Goal: Task Accomplishment & Management: Complete application form

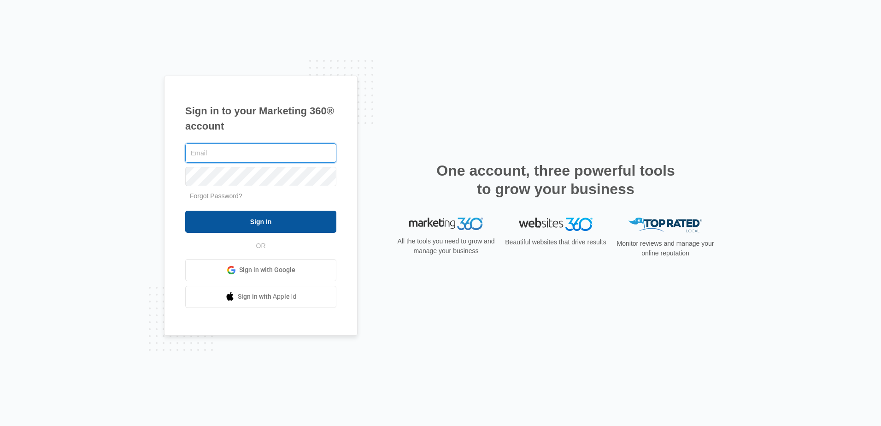
type input "[PERSON_NAME][EMAIL_ADDRESS][DOMAIN_NAME]"
click at [265, 222] on input "Sign In" at bounding box center [260, 221] width 151 height 22
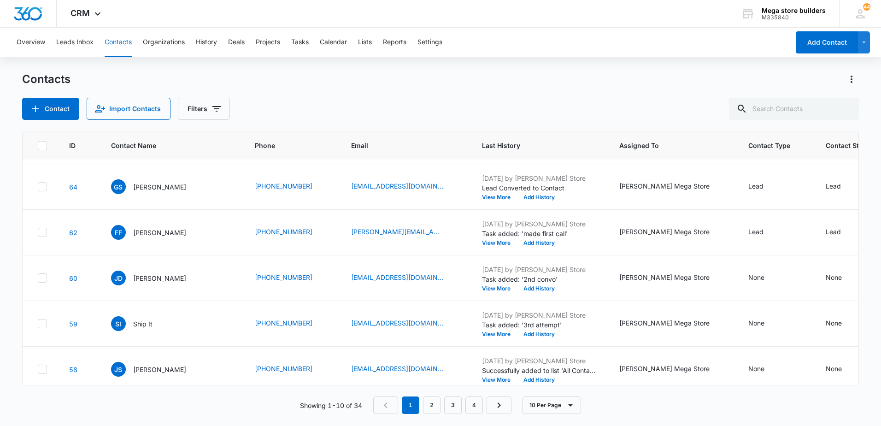
scroll to position [238, 0]
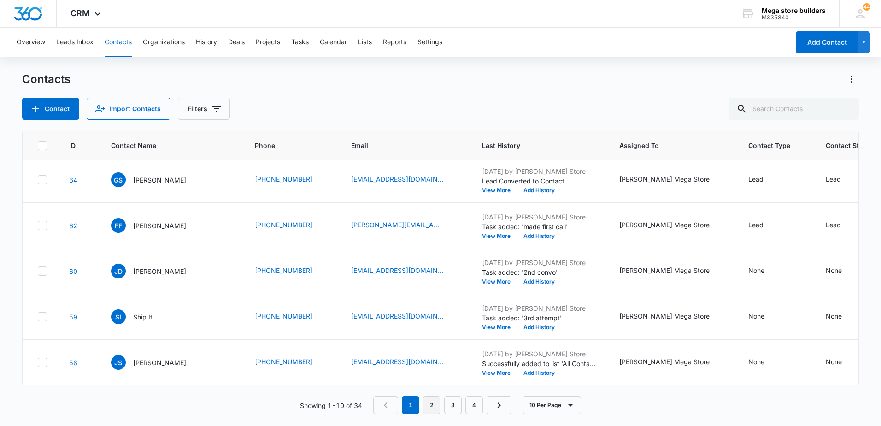
click at [437, 404] on link "2" at bounding box center [432, 405] width 18 height 18
click at [458, 406] on link "3" at bounding box center [455, 405] width 18 height 18
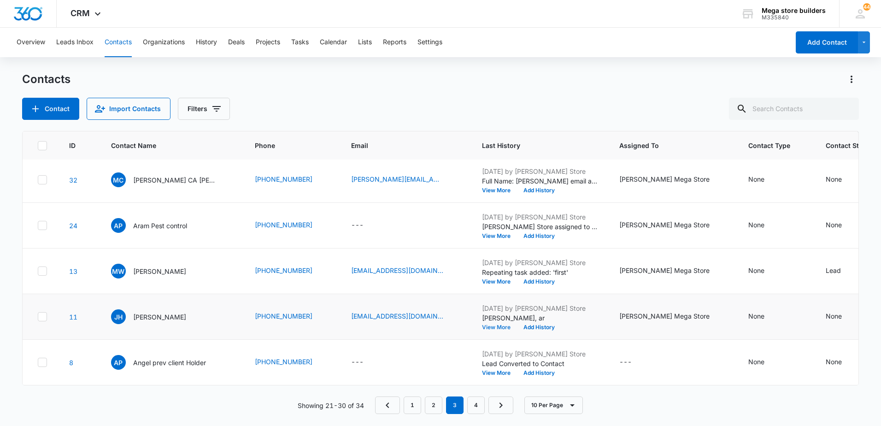
click at [485, 324] on button "View More" at bounding box center [499, 327] width 35 height 6
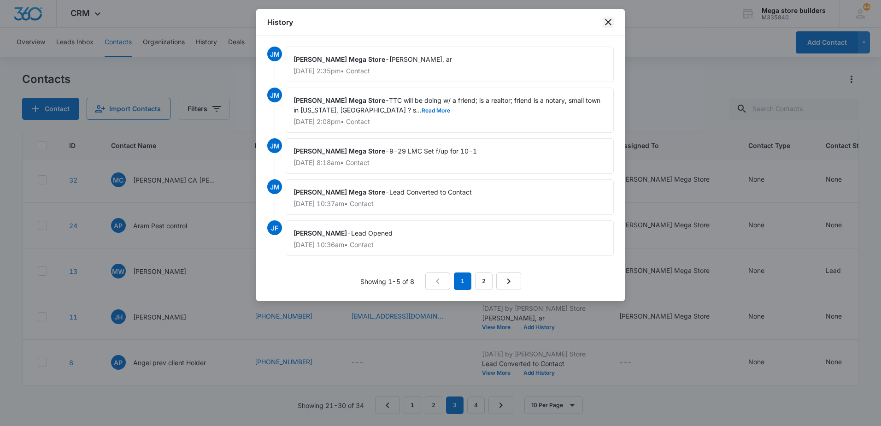
click at [607, 19] on icon "close" at bounding box center [607, 22] width 11 height 11
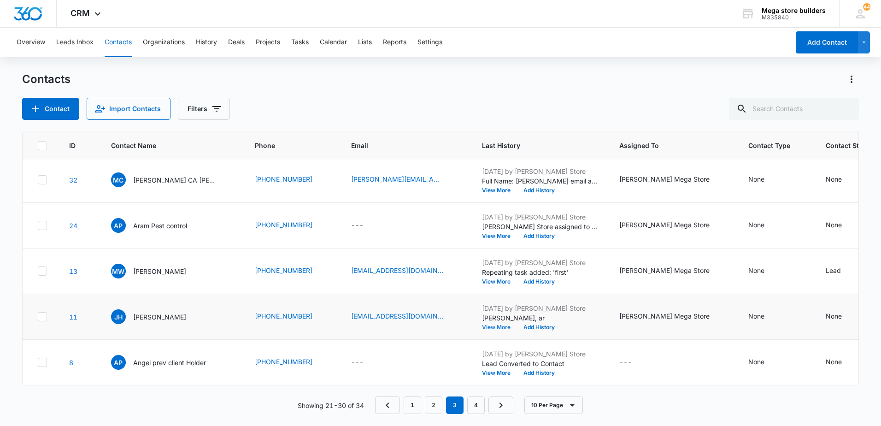
click at [491, 324] on button "View More" at bounding box center [499, 327] width 35 height 6
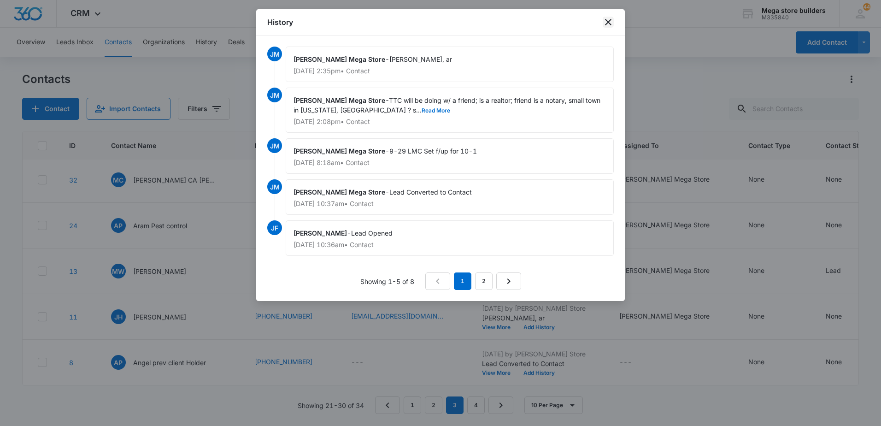
click at [609, 24] on icon "close" at bounding box center [608, 22] width 6 height 6
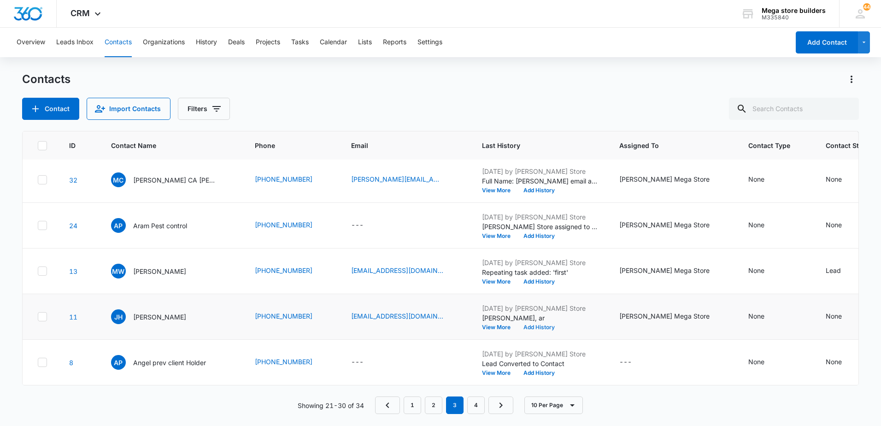
click at [520, 317] on div "[DATE] by [PERSON_NAME] Store [PERSON_NAME], ar View More Add History" at bounding box center [539, 316] width 115 height 27
click at [520, 324] on button "Add History" at bounding box center [539, 327] width 44 height 6
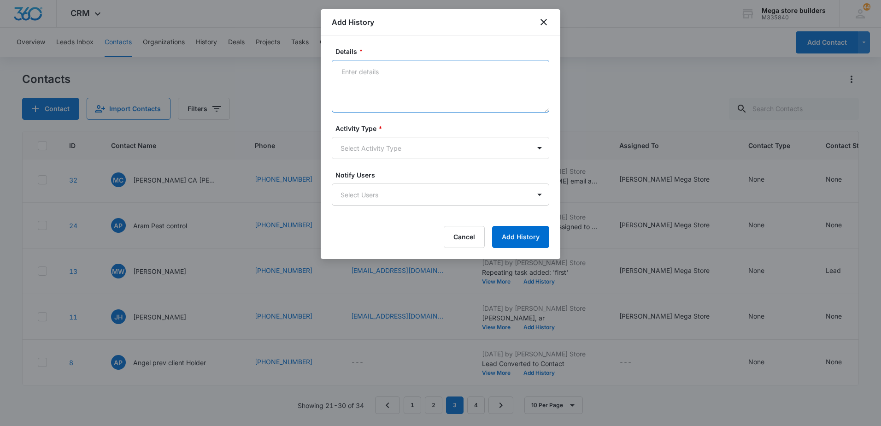
click at [405, 82] on textarea "Details *" at bounding box center [440, 86] width 217 height 53
type textarea "lmc sent text re convo w/ partner"
click at [397, 144] on body "CRM Apps Reputation Forms CRM Email Social Content Ads Intelligence Files Brand…" at bounding box center [440, 213] width 881 height 426
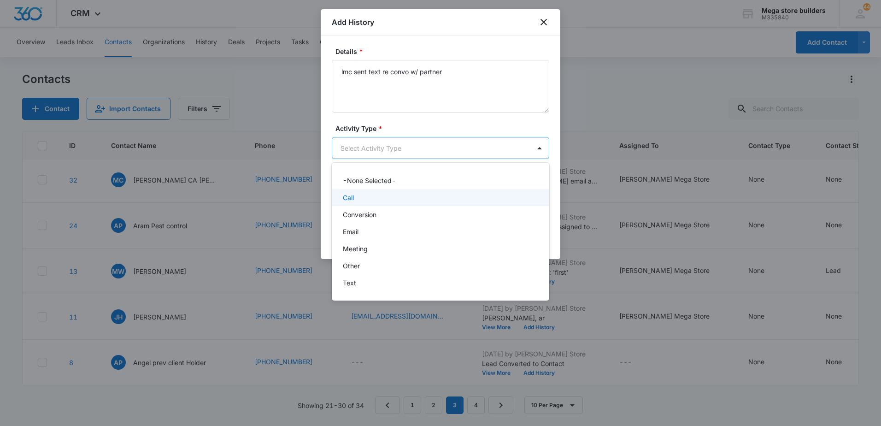
click at [347, 196] on p "Call" at bounding box center [348, 198] width 11 height 10
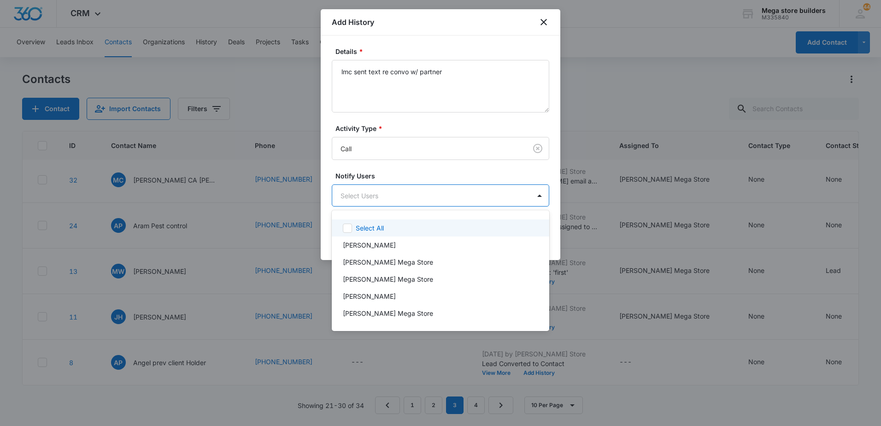
click at [364, 198] on body "CRM Apps Reputation Forms CRM Email Social Content Ads Intelligence Files Brand…" at bounding box center [440, 213] width 881 height 426
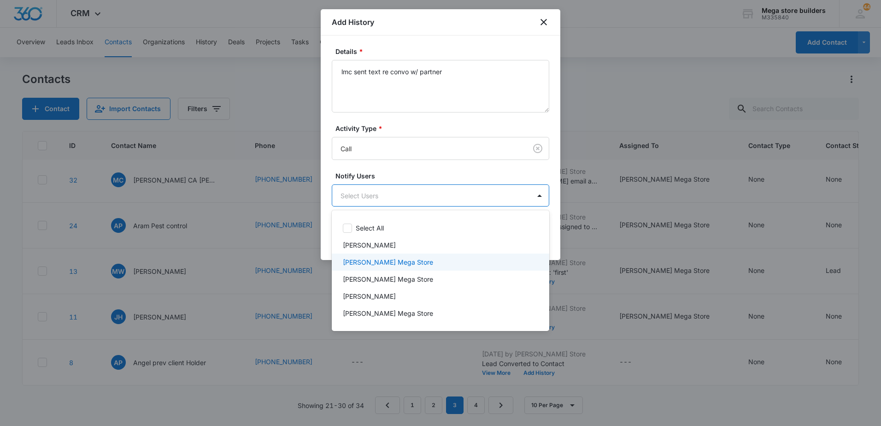
click at [362, 258] on p "[PERSON_NAME] Mega Store" at bounding box center [388, 262] width 90 height 10
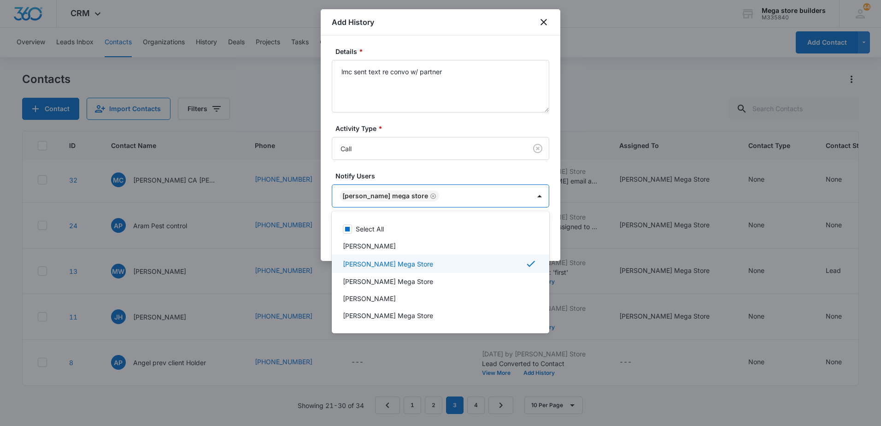
click at [603, 286] on div at bounding box center [440, 213] width 881 height 426
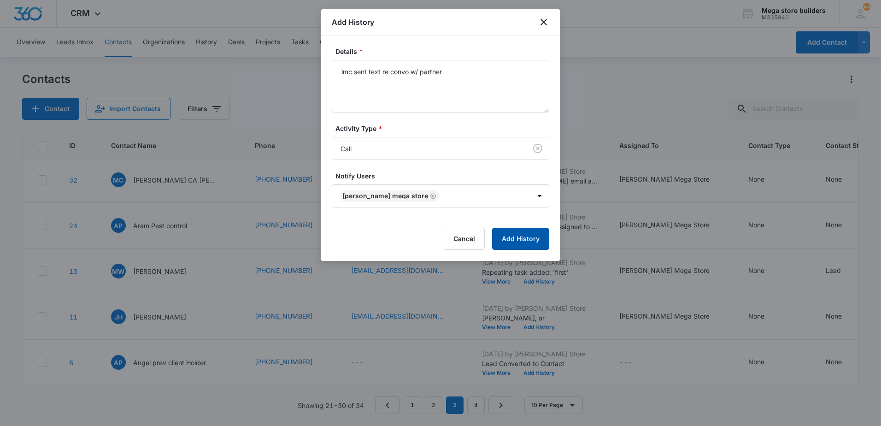
click at [511, 235] on button "Add History" at bounding box center [520, 239] width 57 height 22
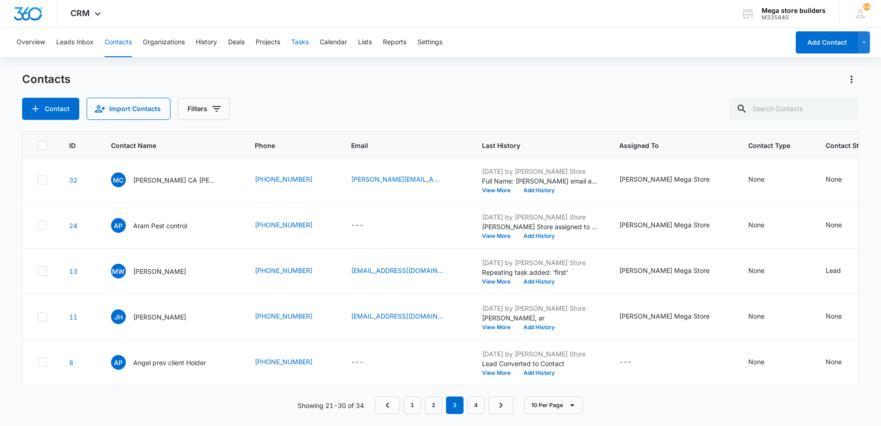
click at [300, 41] on button "Tasks" at bounding box center [300, 42] width 18 height 29
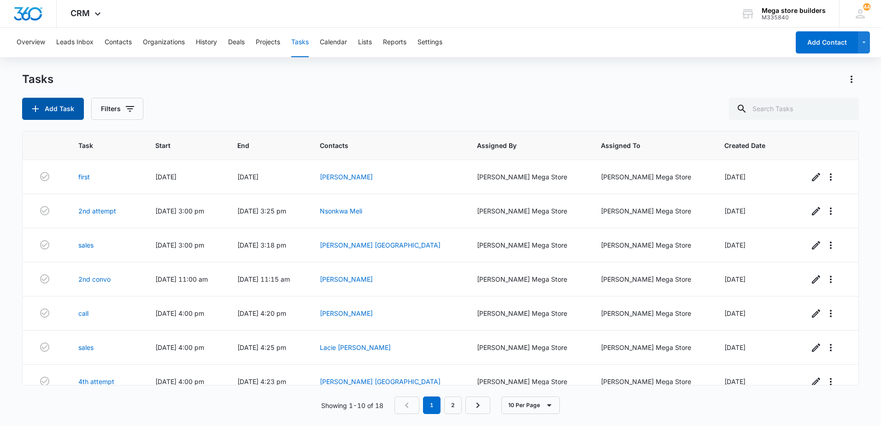
click at [58, 109] on button "Add Task" at bounding box center [53, 109] width 62 height 22
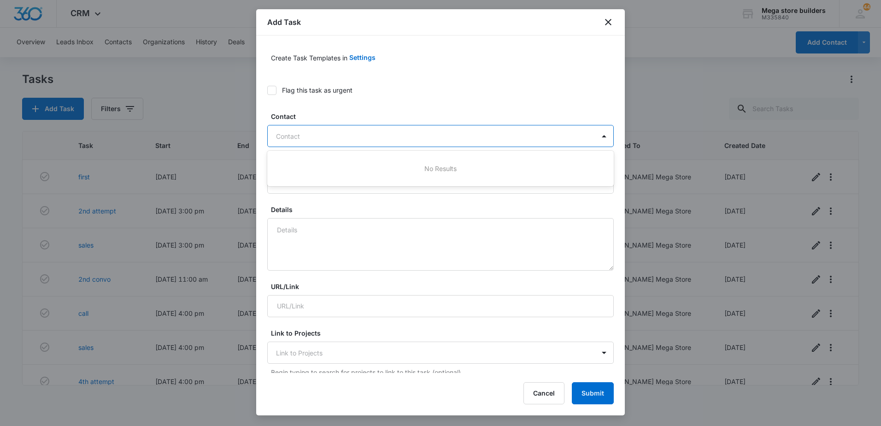
click at [334, 142] on div "Contact" at bounding box center [431, 136] width 327 height 21
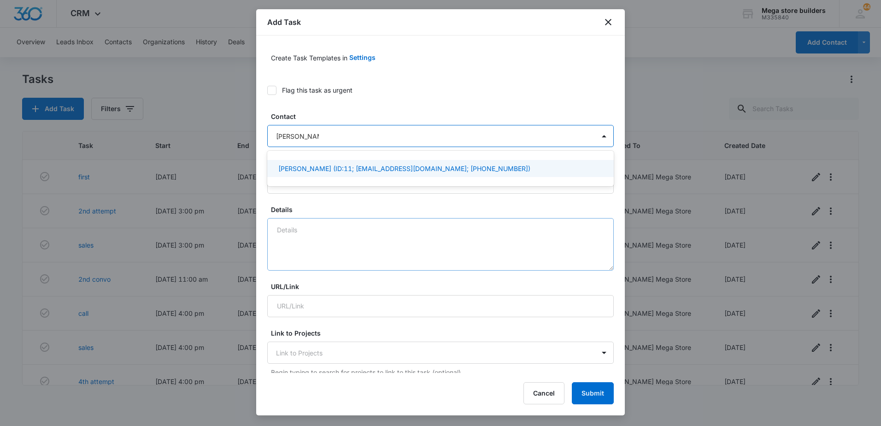
type input "[PERSON_NAME]"
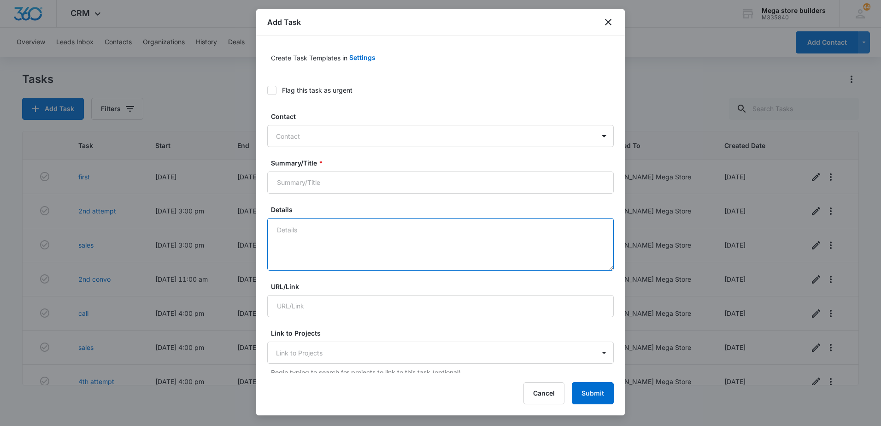
click at [321, 233] on textarea "Details" at bounding box center [440, 244] width 346 height 53
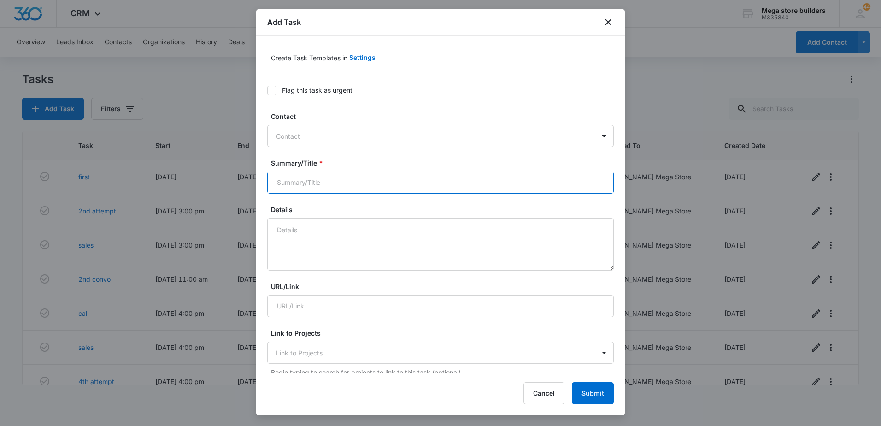
click at [313, 185] on input "Summary/Title *" at bounding box center [440, 182] width 346 height 22
type input "f/up"
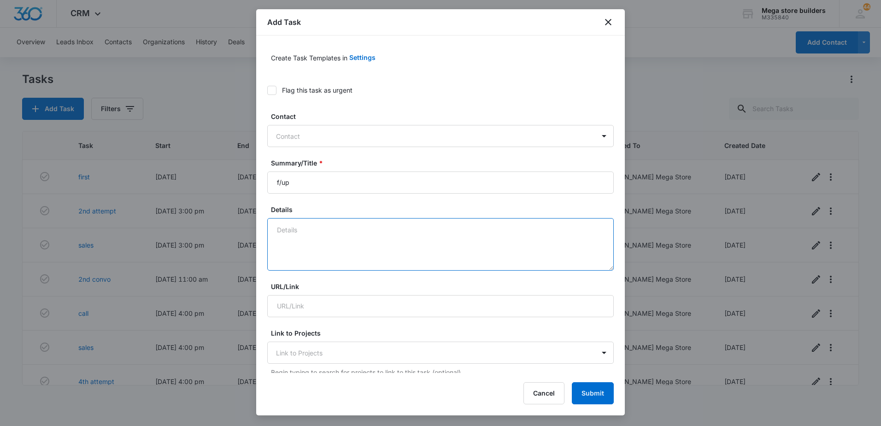
click at [306, 229] on textarea "Details" at bounding box center [440, 244] width 346 height 53
type textarea "call to discuss partner interest"
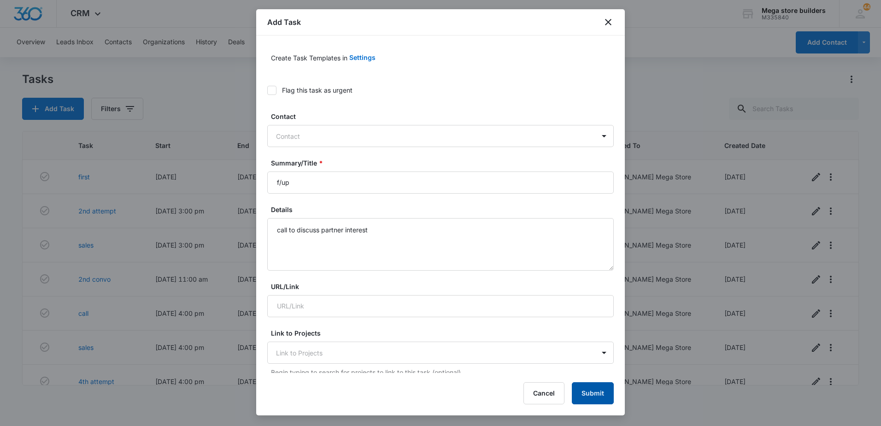
click at [599, 398] on button "Submit" at bounding box center [593, 393] width 42 height 22
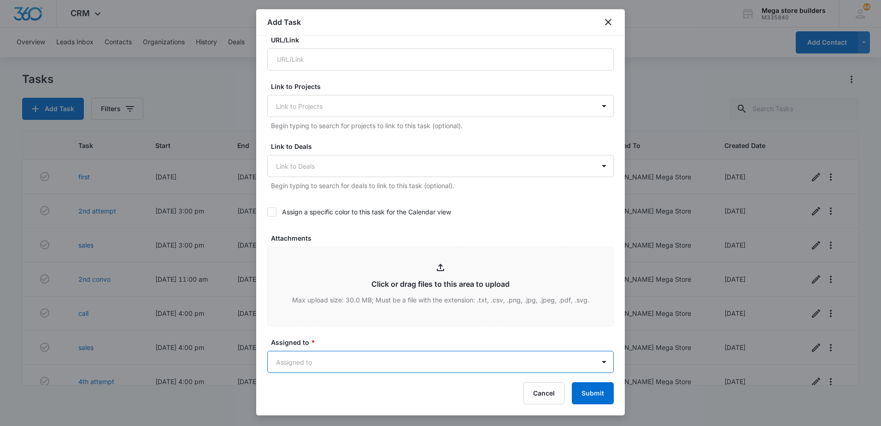
click at [388, 368] on body "CRM Apps Reputation Forms CRM Email Social Content Ads Intelligence Files Brand…" at bounding box center [440, 213] width 881 height 426
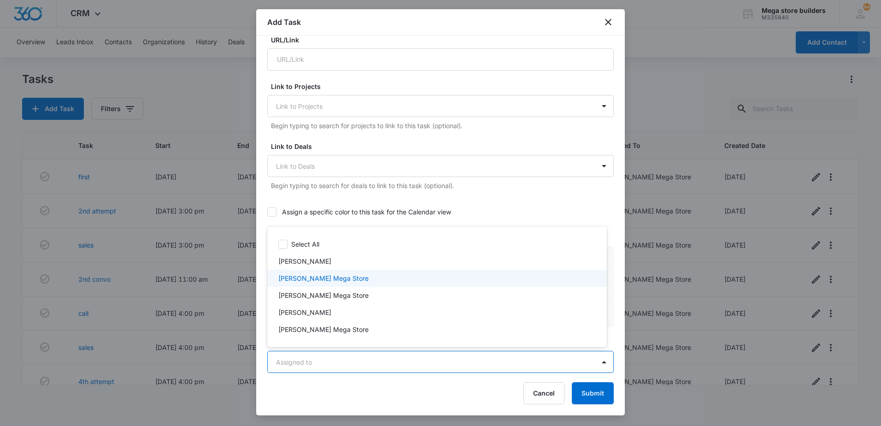
click at [304, 276] on p "[PERSON_NAME] Mega Store" at bounding box center [323, 278] width 90 height 10
click at [579, 394] on div at bounding box center [440, 213] width 881 height 426
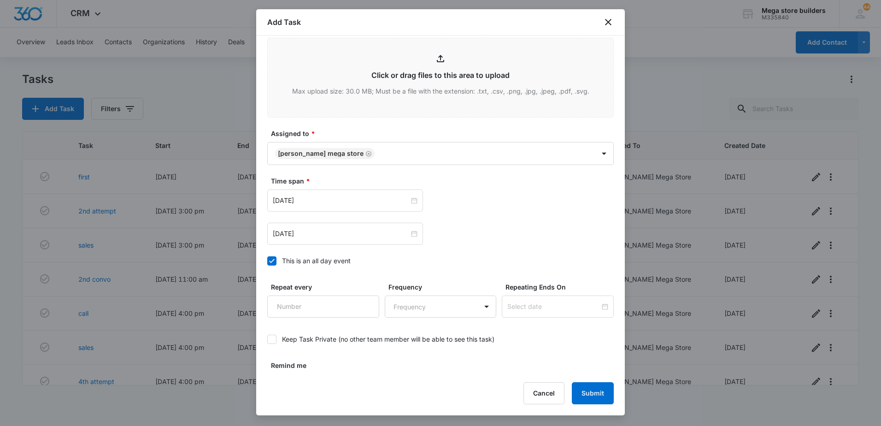
scroll to position [478, 0]
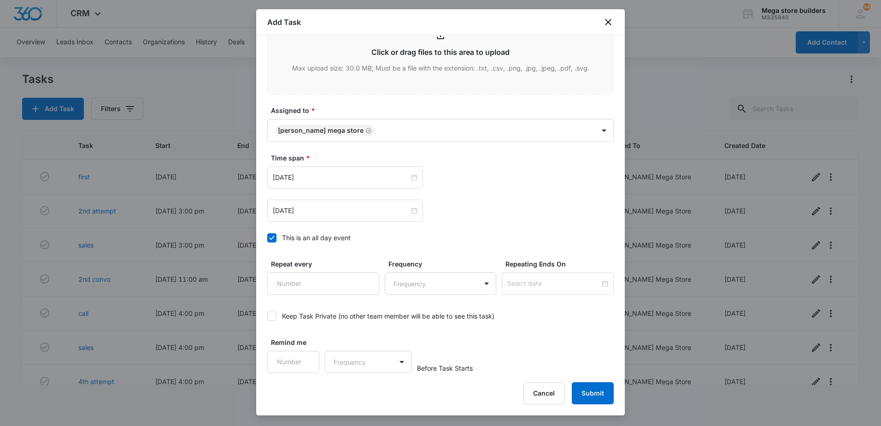
click at [266, 236] on div "Create Task Templates in Settings Flag this task as urgent Contact Contact Summ…" at bounding box center [440, 203] width 368 height 337
click at [274, 236] on icon at bounding box center [272, 237] width 6 height 4
click at [267, 238] on input "This is an all day event" at bounding box center [267, 238] width 0 height 0
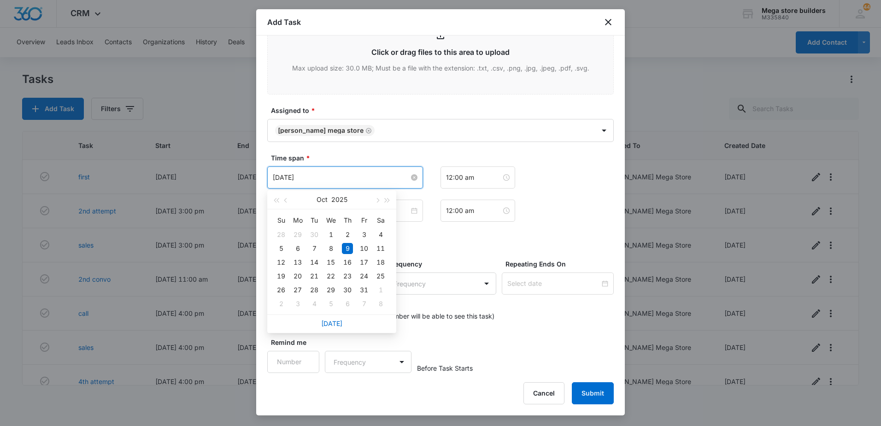
click at [395, 177] on input "[DATE]" at bounding box center [341, 177] width 136 height 10
type input "[DATE]"
click at [300, 259] on div "13" at bounding box center [297, 262] width 11 height 11
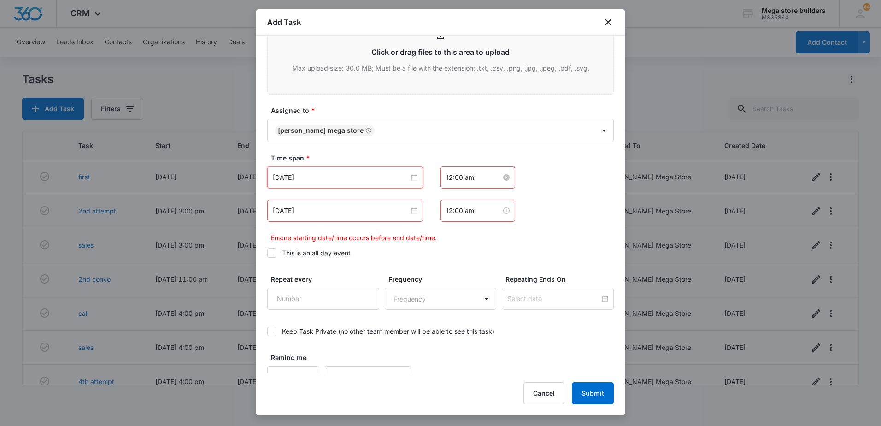
click at [454, 177] on input "12:00 am" at bounding box center [473, 177] width 55 height 10
click at [444, 237] on div "03" at bounding box center [450, 237] width 26 height 13
click at [497, 211] on div "PM" at bounding box center [501, 211] width 25 height 13
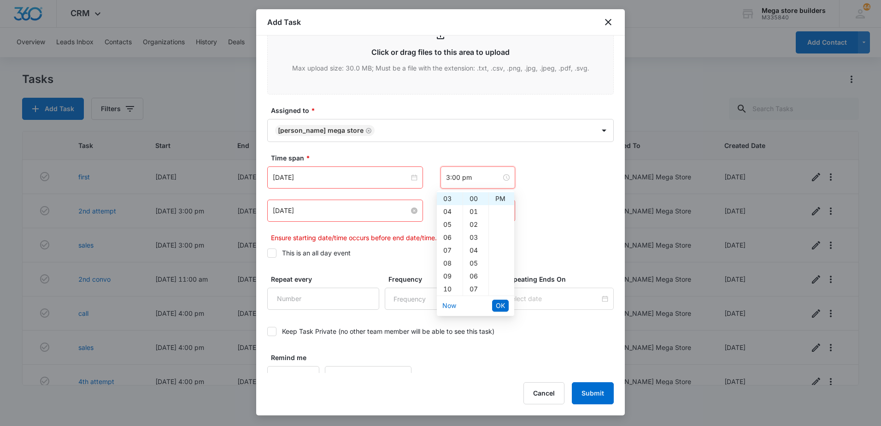
type input "12:00 am"
click at [340, 209] on input "[DATE]" at bounding box center [341, 210] width 136 height 10
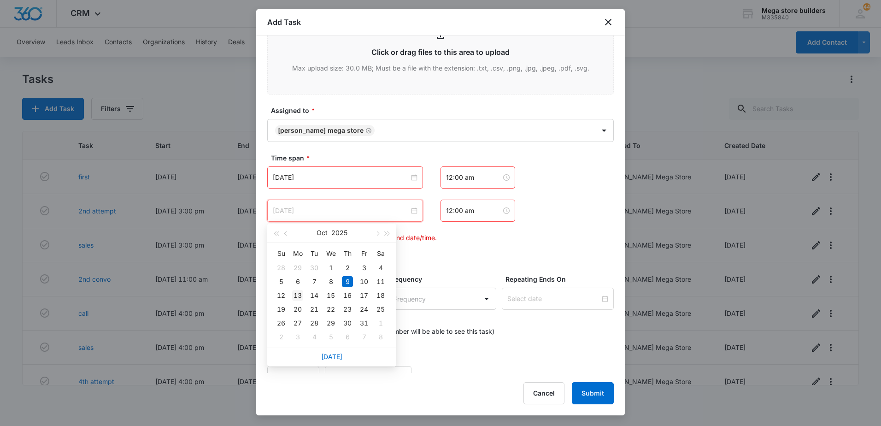
type input "[DATE]"
click at [298, 295] on div "13" at bounding box center [297, 295] width 11 height 11
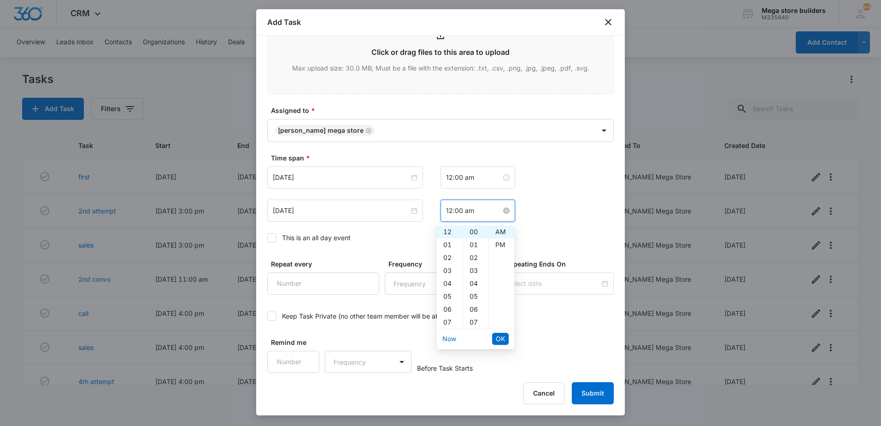
click at [458, 212] on input "12:00 am" at bounding box center [473, 210] width 55 height 10
click at [447, 271] on div "03" at bounding box center [450, 270] width 26 height 13
click at [475, 283] on div "15" at bounding box center [475, 286] width 25 height 13
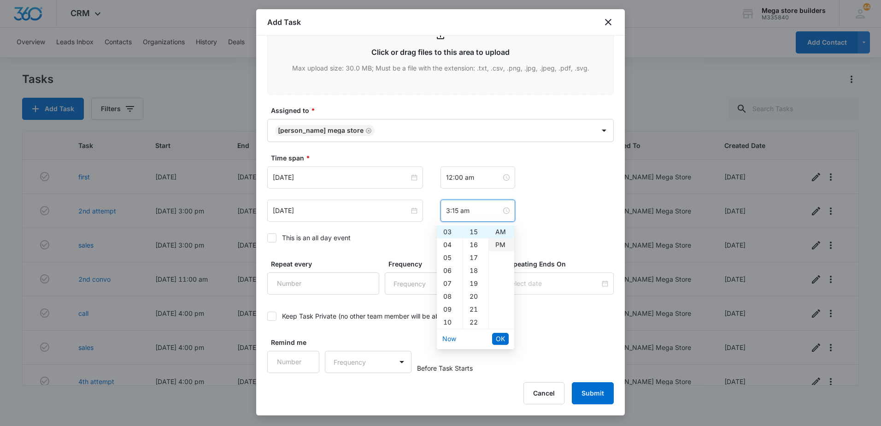
click at [504, 245] on div "PM" at bounding box center [501, 244] width 25 height 13
type input "3:15 pm"
click at [500, 341] on span "OK" at bounding box center [500, 338] width 9 height 10
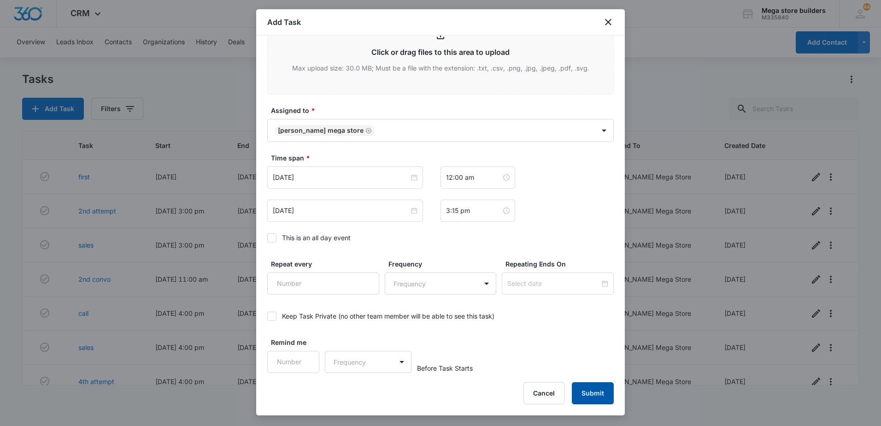
click at [592, 403] on div "Add Task Create Task Templates in Settings Flag this task as urgent Contact Con…" at bounding box center [440, 212] width 368 height 406
click at [595, 394] on button "Submit" at bounding box center [593, 393] width 42 height 22
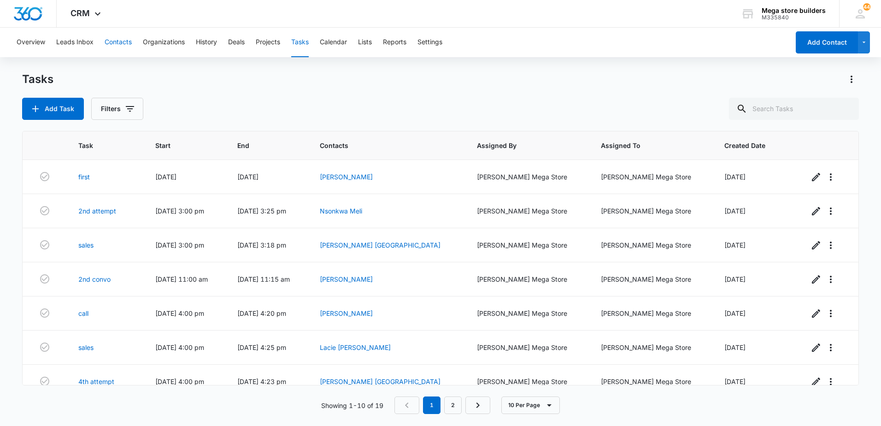
click at [115, 38] on button "Contacts" at bounding box center [118, 42] width 27 height 29
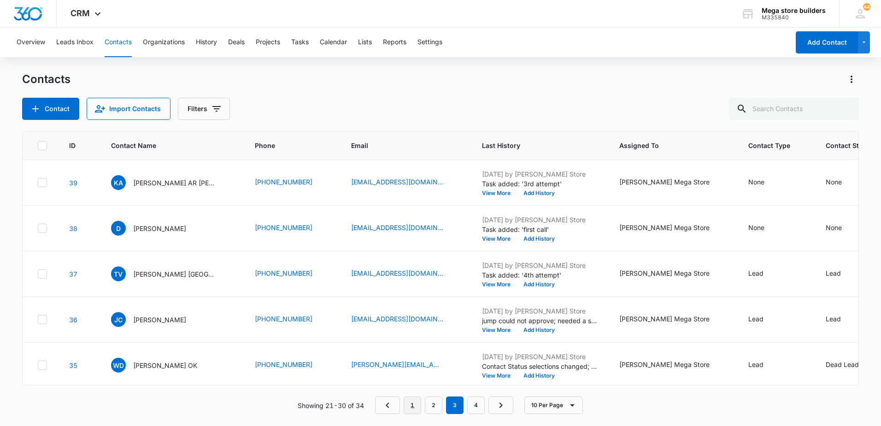
click at [415, 402] on link "1" at bounding box center [412, 405] width 18 height 18
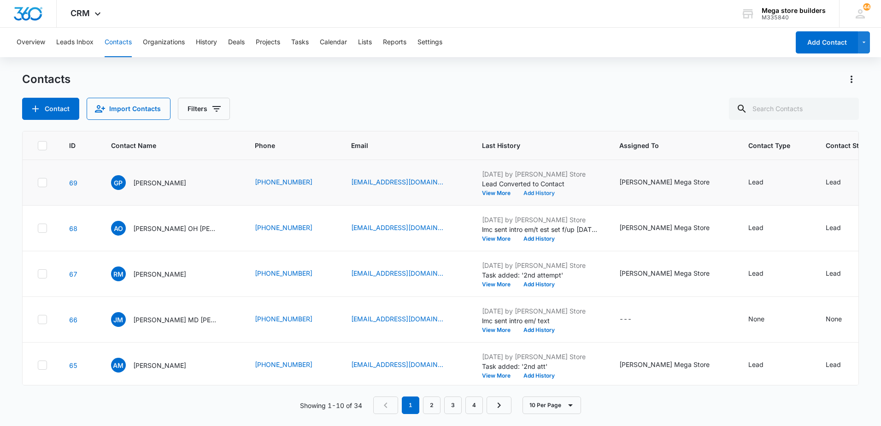
click at [517, 193] on button "Add History" at bounding box center [539, 193] width 44 height 6
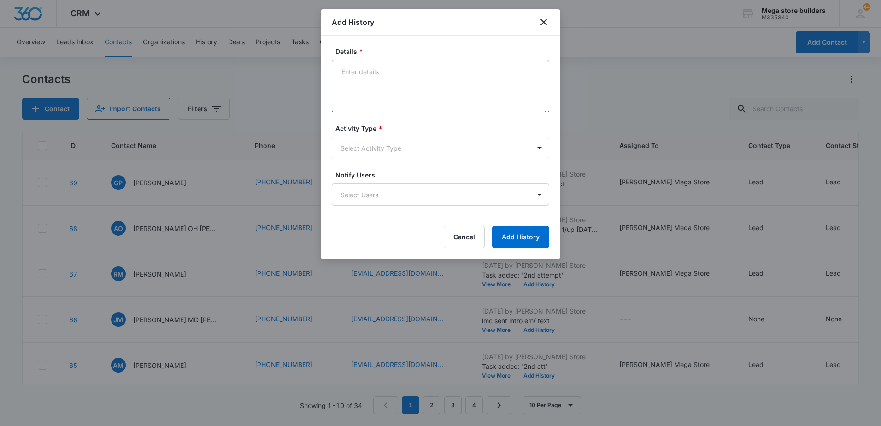
click at [402, 82] on textarea "Details *" at bounding box center [440, 86] width 217 height 53
type textarea "lmc sent intro em/text"
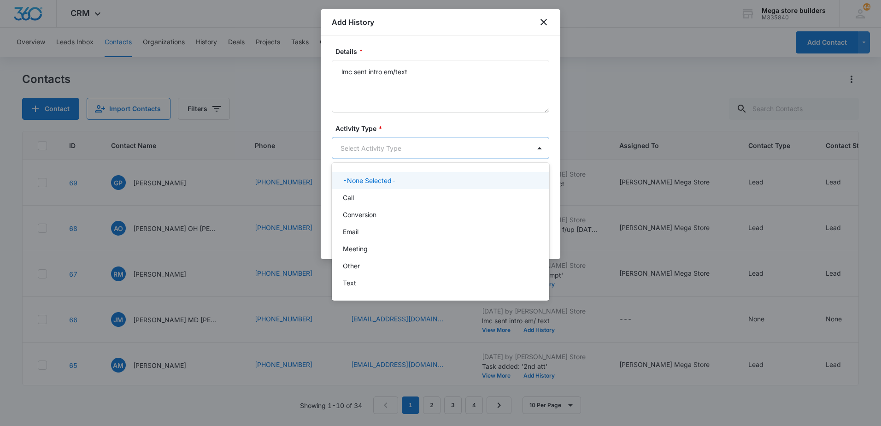
click at [402, 150] on body "CRM Apps Reputation Forms CRM Email Social Content Ads Intelligence Files Brand…" at bounding box center [440, 213] width 881 height 426
click at [363, 200] on div "Call" at bounding box center [439, 198] width 193 height 10
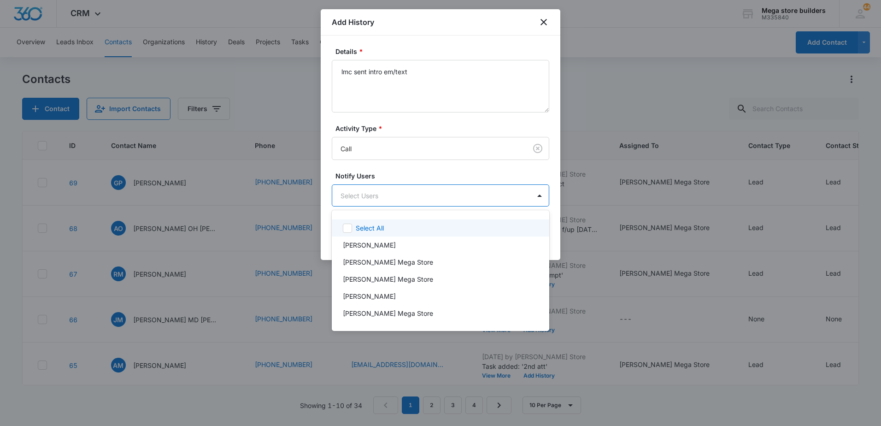
click at [368, 198] on body "CRM Apps Reputation Forms CRM Email Social Content Ads Intelligence Files Brand…" at bounding box center [440, 213] width 881 height 426
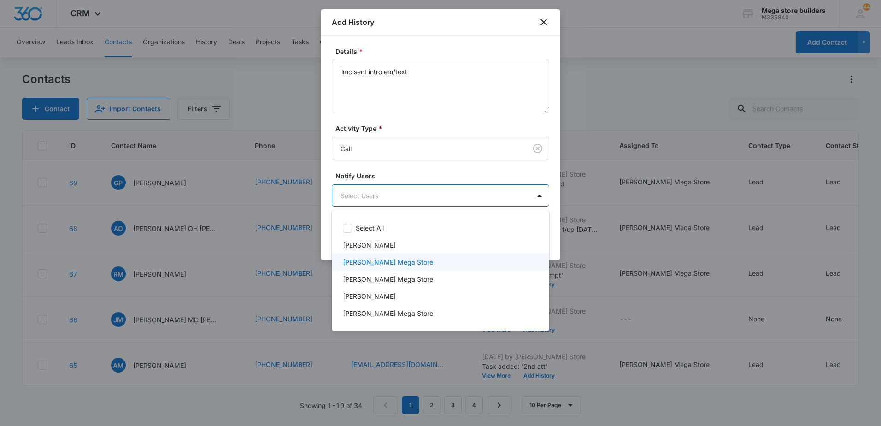
click at [370, 259] on p "[PERSON_NAME] Mega Store" at bounding box center [388, 262] width 90 height 10
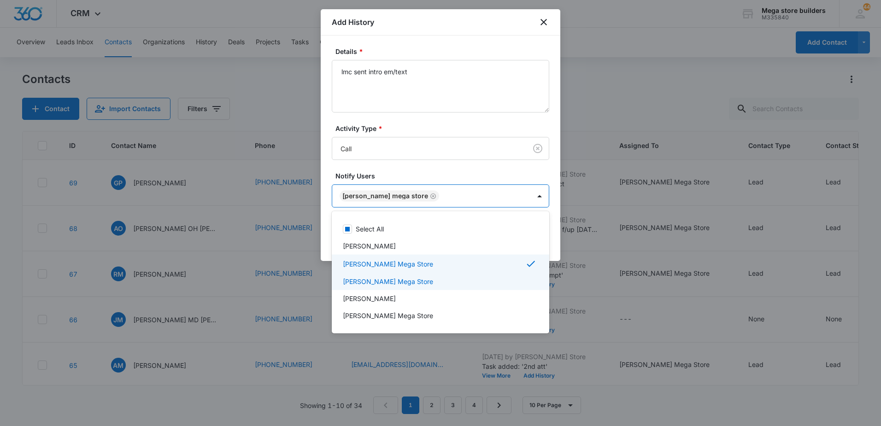
click at [561, 275] on div at bounding box center [440, 213] width 881 height 426
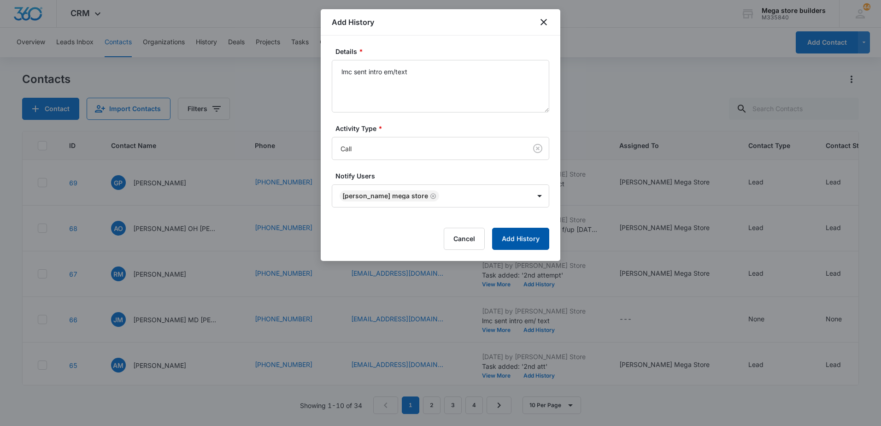
click at [538, 240] on button "Add History" at bounding box center [520, 239] width 57 height 22
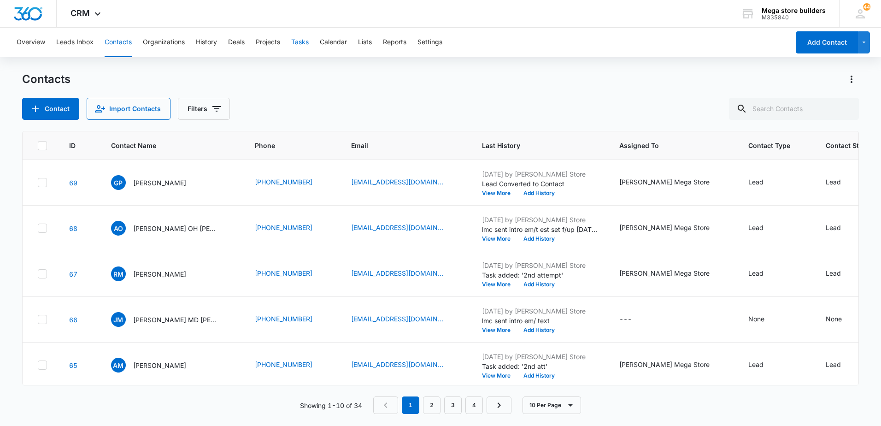
click at [303, 38] on button "Tasks" at bounding box center [300, 42] width 18 height 29
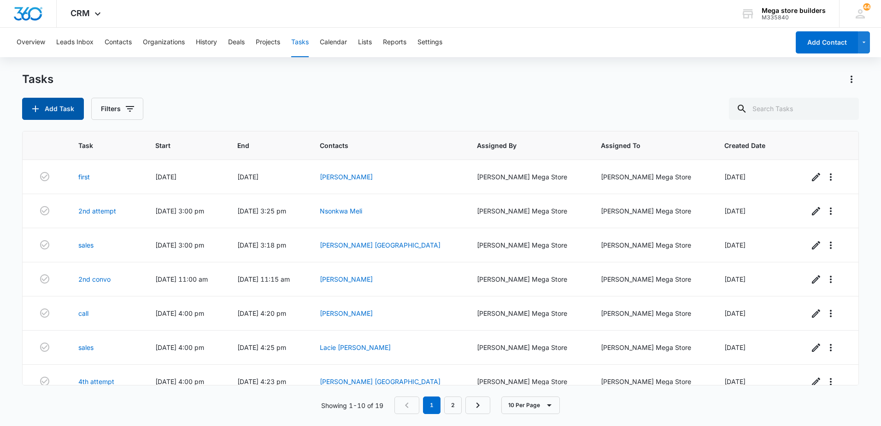
click at [53, 100] on button "Add Task" at bounding box center [53, 109] width 62 height 22
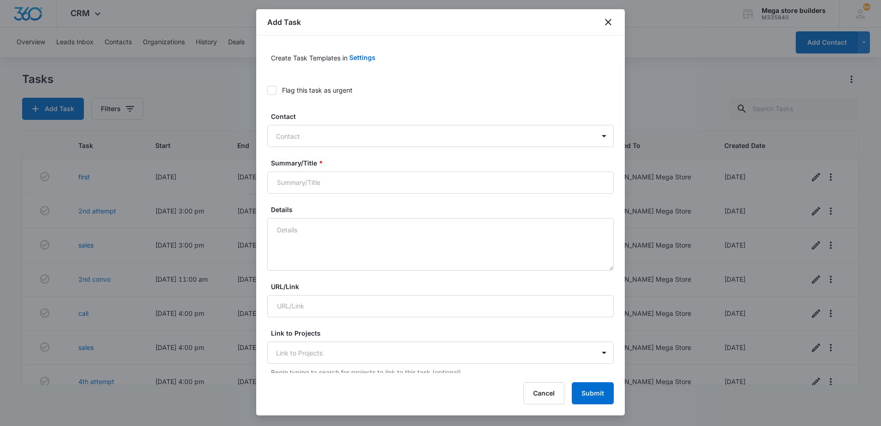
type input "[DATE]"
click at [323, 135] on div at bounding box center [435, 136] width 318 height 12
type input "[PERSON_NAME]"
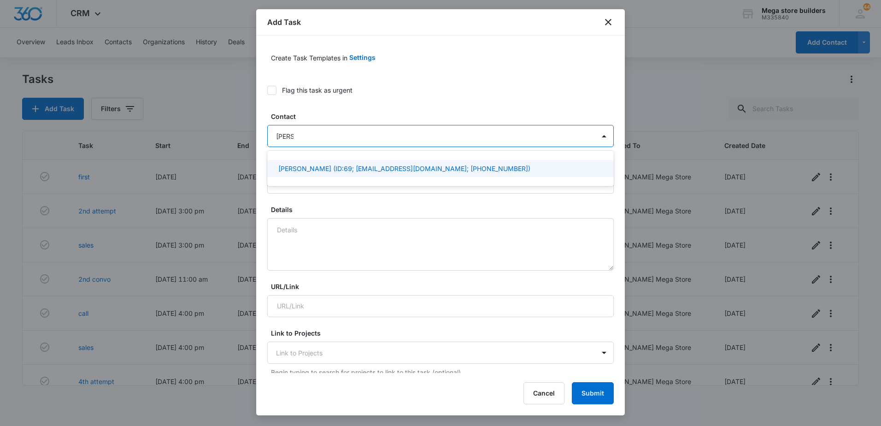
click at [319, 175] on div "[PERSON_NAME] (ID:69; [EMAIL_ADDRESS][DOMAIN_NAME]; [PHONE_NUMBER])" at bounding box center [440, 168] width 346 height 17
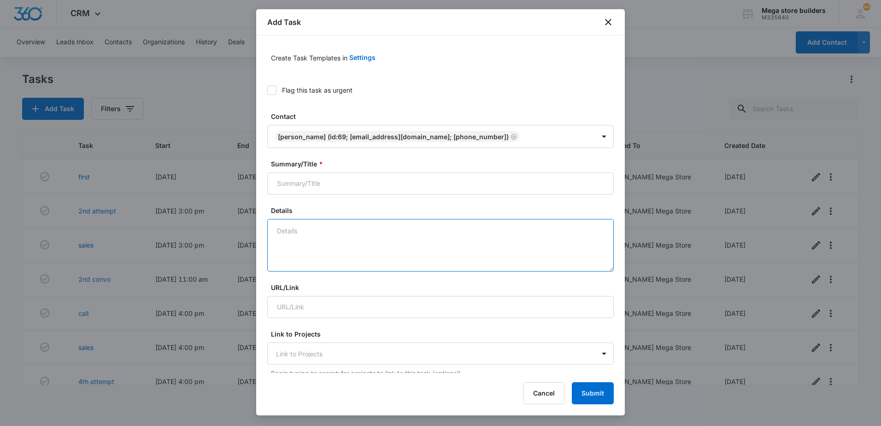
click at [312, 231] on textarea "Details" at bounding box center [440, 245] width 346 height 53
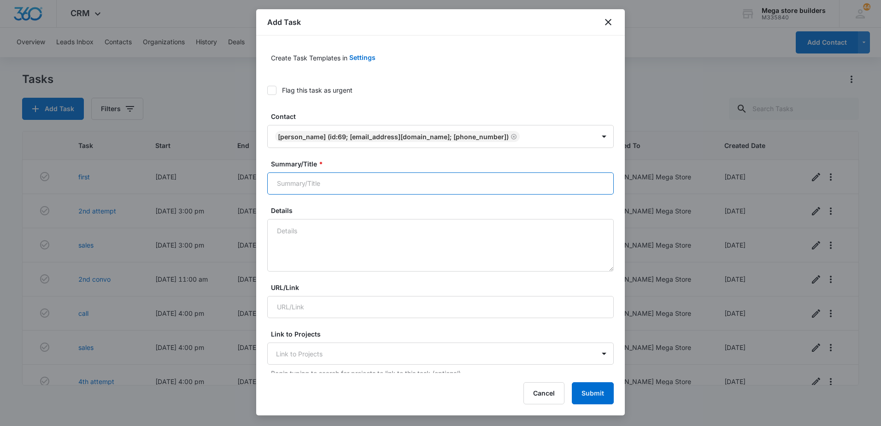
click at [307, 178] on input "Summary/Title *" at bounding box center [440, 183] width 346 height 22
type input "f"
type input "2nd attempt"
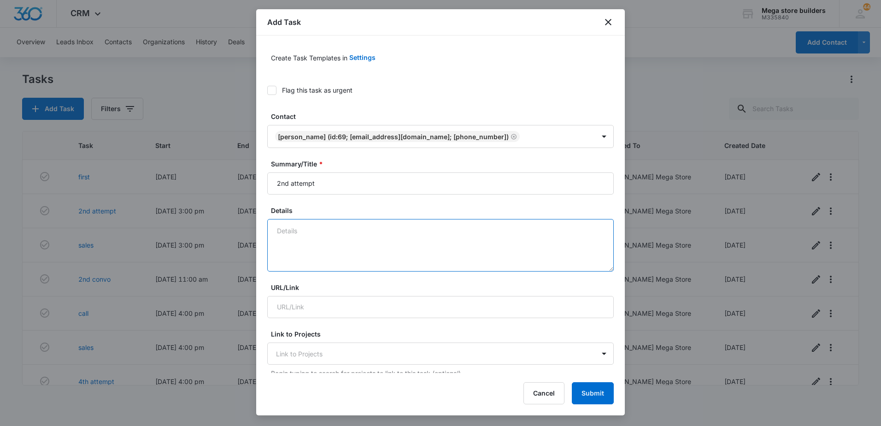
click at [297, 233] on textarea "Details" at bounding box center [440, 245] width 346 height 53
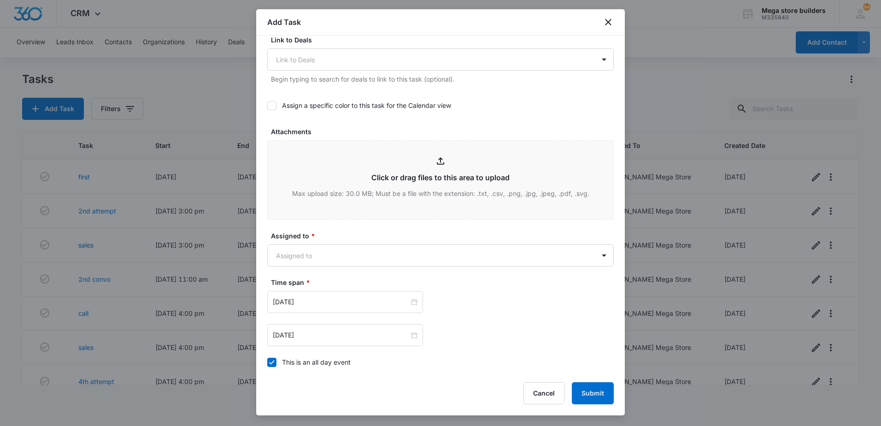
scroll to position [368, 0]
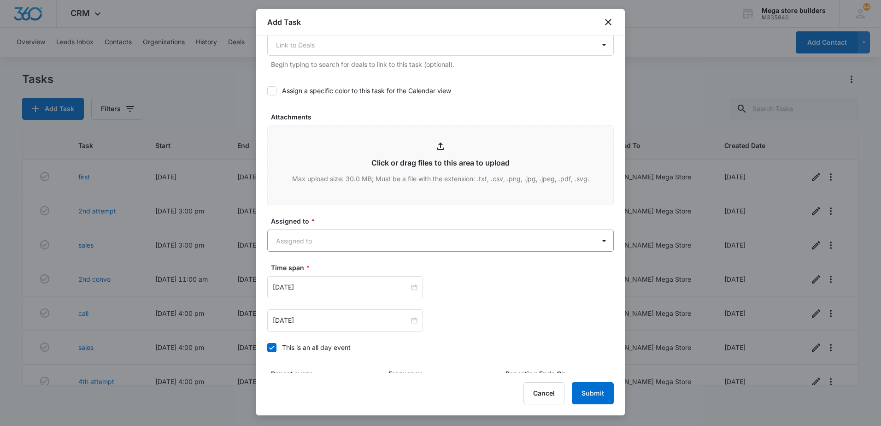
type textarea "sales"
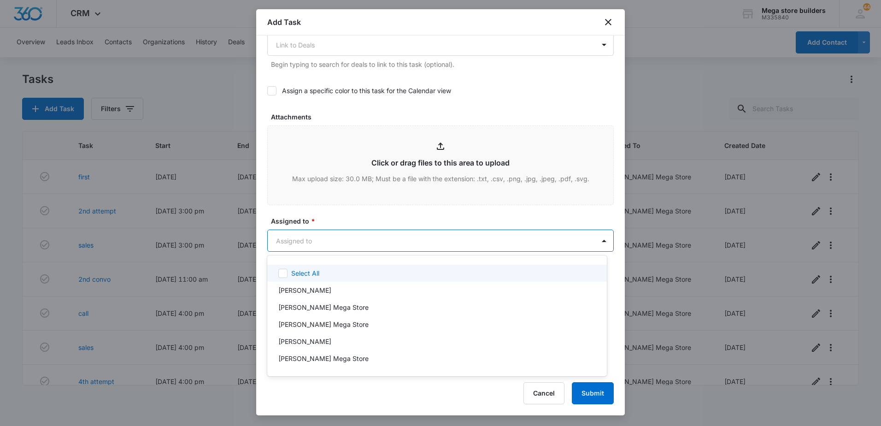
click at [312, 241] on body "CRM Apps Reputation Forms CRM Email Social Content Ads Intelligence Files Brand…" at bounding box center [440, 213] width 881 height 426
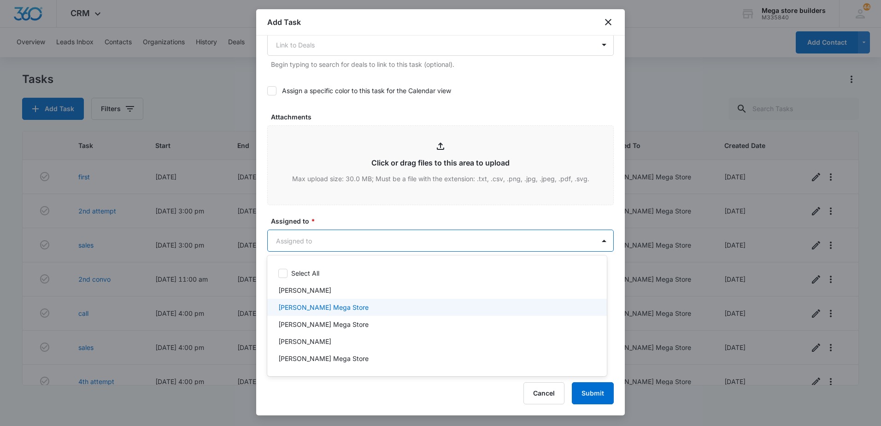
click at [310, 302] on p "[PERSON_NAME] Mega Store" at bounding box center [323, 307] width 90 height 10
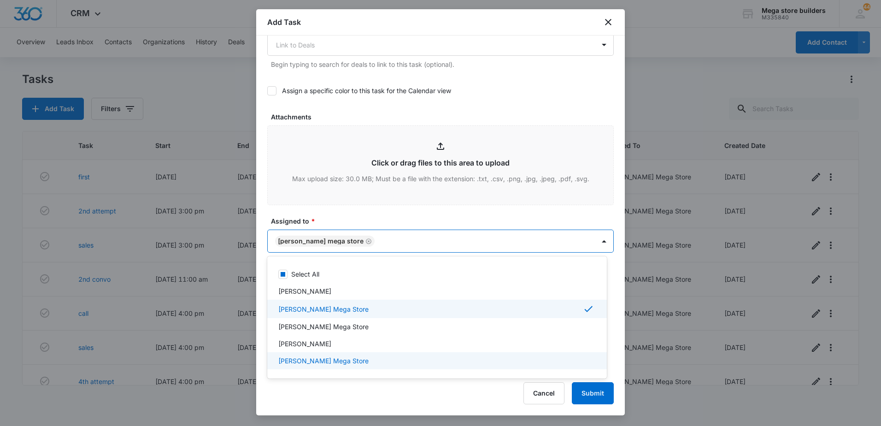
click at [514, 409] on div at bounding box center [440, 213] width 881 height 426
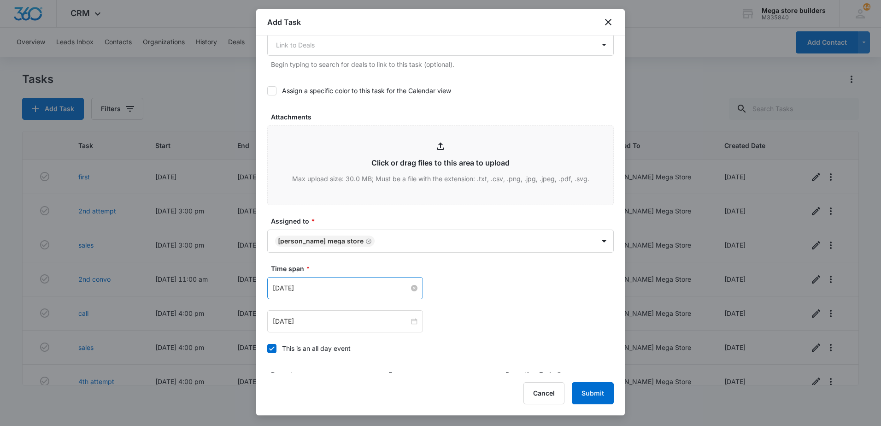
click at [306, 292] on input "[DATE]" at bounding box center [341, 288] width 136 height 10
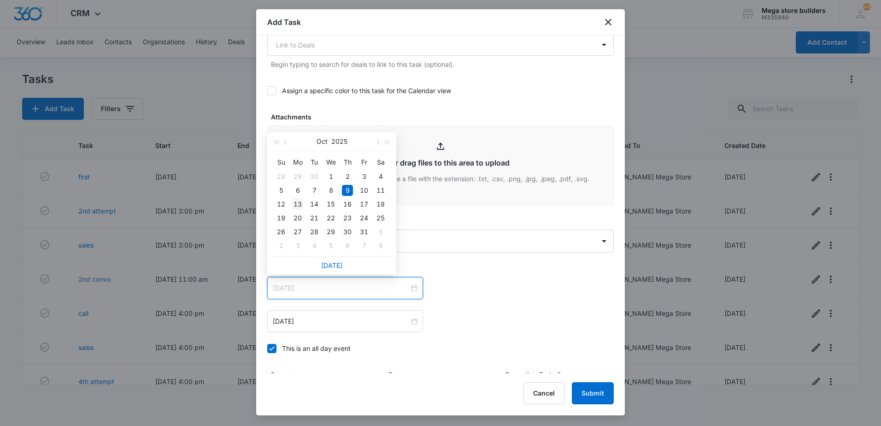
type input "[DATE]"
click at [297, 204] on div "13" at bounding box center [297, 203] width 11 height 11
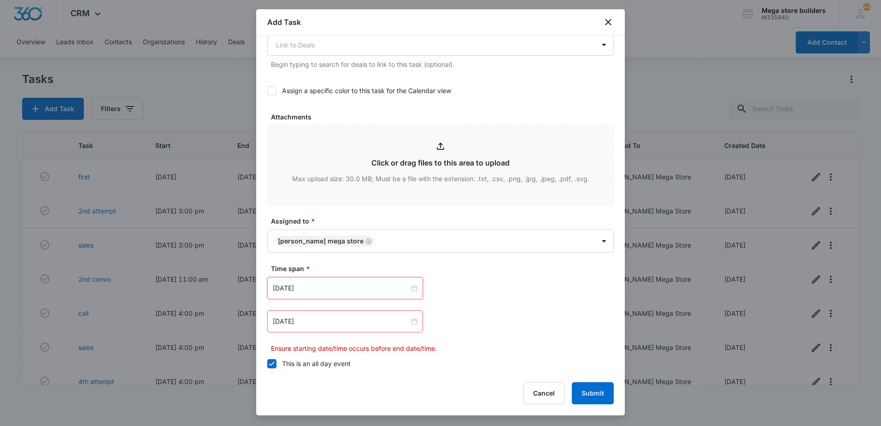
click at [271, 362] on icon at bounding box center [272, 363] width 8 height 8
click at [267, 363] on input "This is an all day event" at bounding box center [267, 363] width 0 height 0
click at [318, 291] on input "[DATE]" at bounding box center [341, 288] width 136 height 10
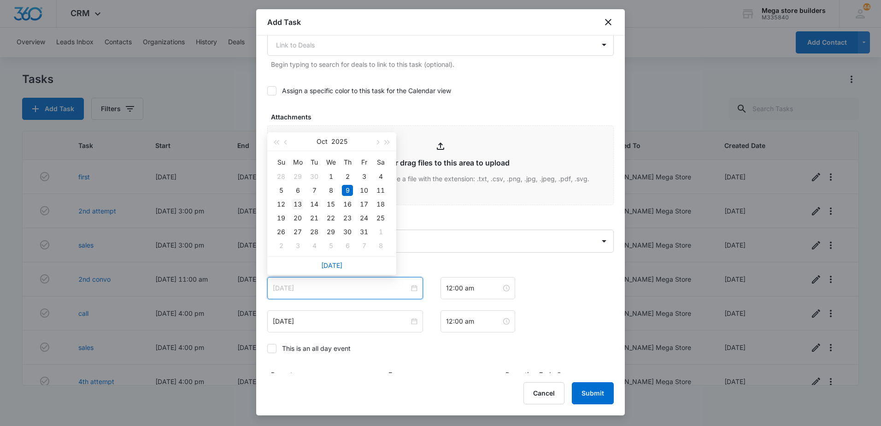
type input "[DATE]"
click at [298, 203] on div "13" at bounding box center [297, 203] width 11 height 11
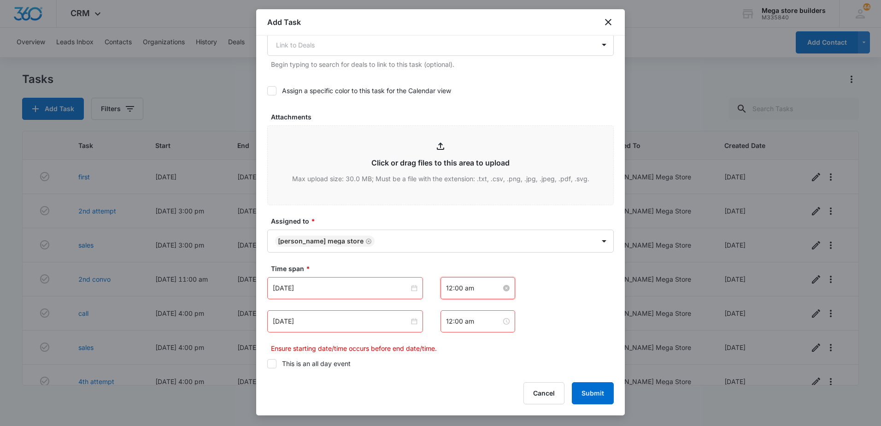
click at [465, 288] on input "12:00 am" at bounding box center [473, 288] width 55 height 10
click at [447, 213] on div "08" at bounding box center [450, 214] width 26 height 13
type input "8:00 am"
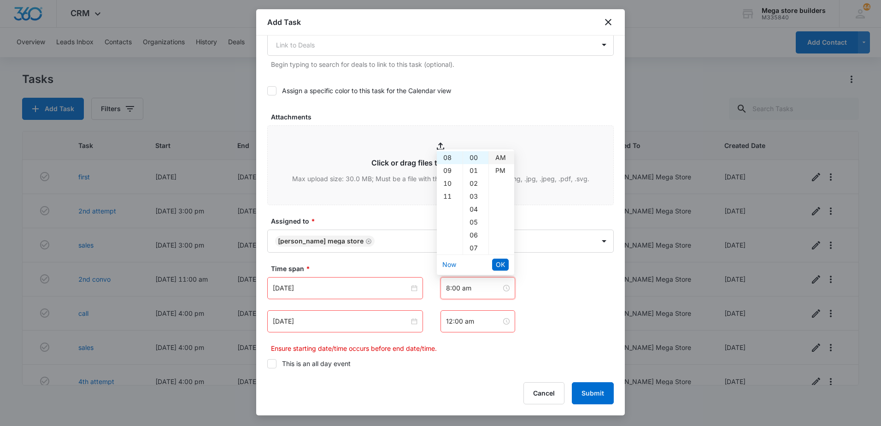
click at [501, 157] on div "AM" at bounding box center [501, 157] width 25 height 13
click at [501, 257] on li "OK" at bounding box center [500, 265] width 17 height 16
click at [500, 259] on button "OK" at bounding box center [500, 264] width 17 height 12
click at [387, 314] on div "[DATE]" at bounding box center [345, 321] width 156 height 22
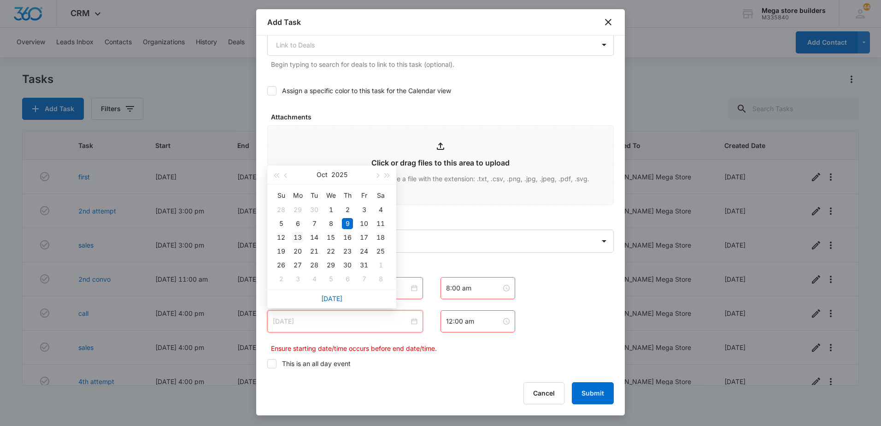
type input "[DATE]"
click at [299, 234] on div "13" at bounding box center [297, 237] width 11 height 11
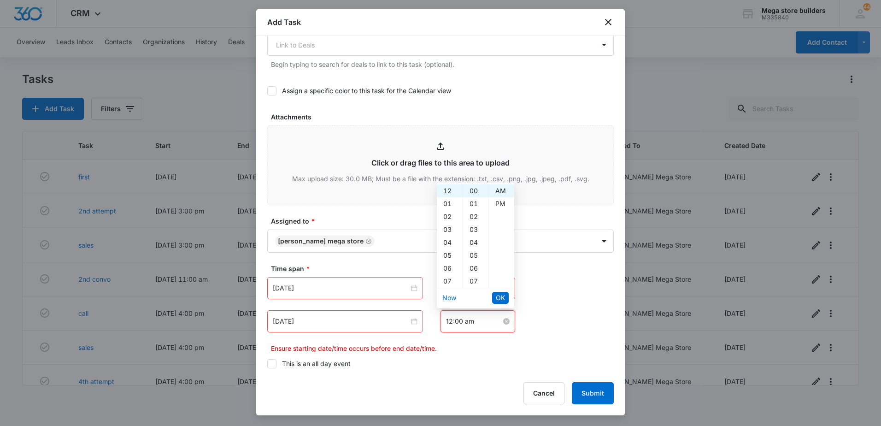
click at [461, 324] on input "12:00 am" at bounding box center [473, 321] width 55 height 10
click at [447, 247] on div "08" at bounding box center [450, 247] width 26 height 13
click at [473, 263] on div "20" at bounding box center [475, 264] width 25 height 13
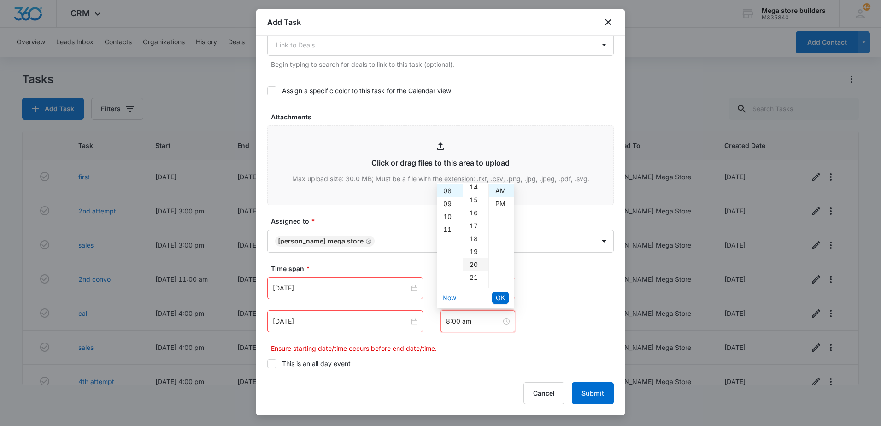
type input "8:20 am"
click at [506, 297] on button "OK" at bounding box center [500, 298] width 17 height 12
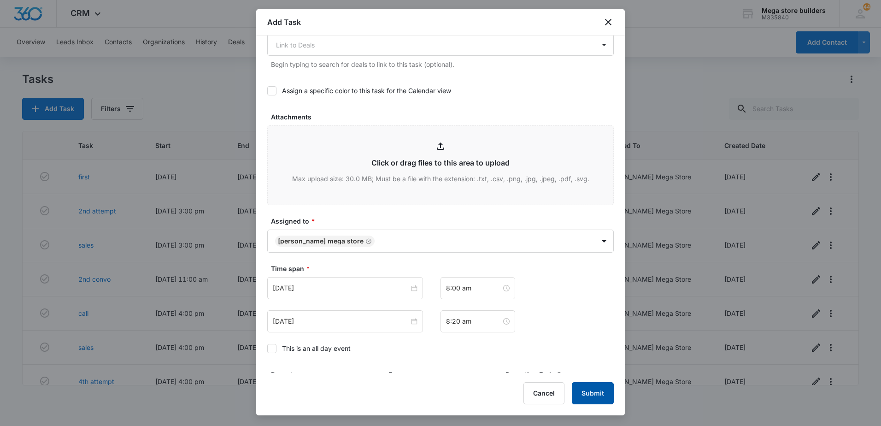
click at [603, 390] on button "Submit" at bounding box center [593, 393] width 42 height 22
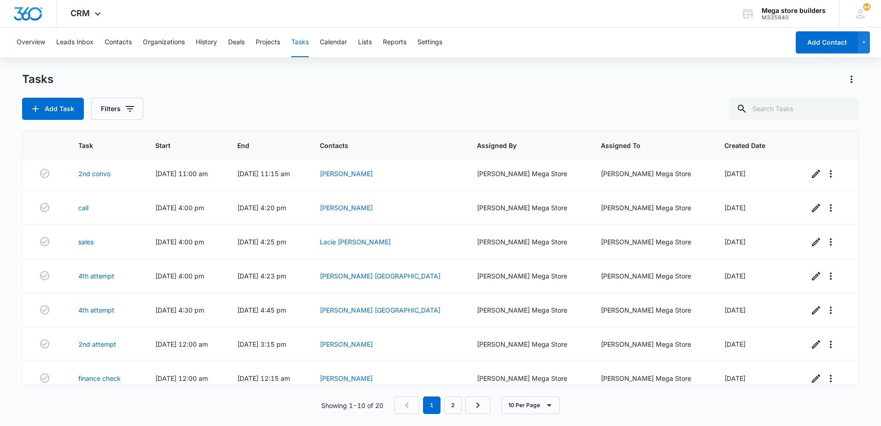
scroll to position [116, 0]
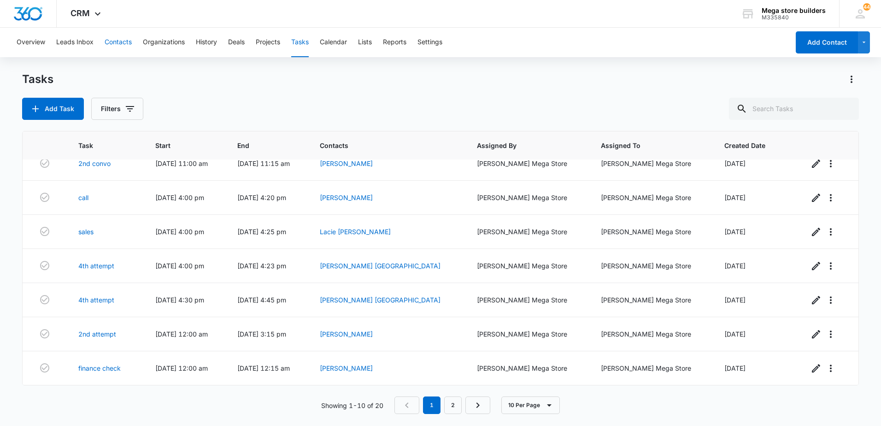
click at [127, 42] on button "Contacts" at bounding box center [118, 42] width 27 height 29
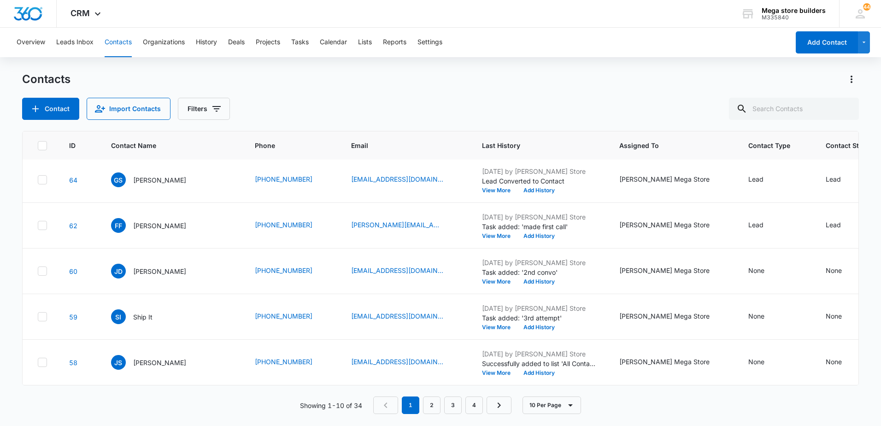
scroll to position [238, 0]
click at [431, 406] on link "2" at bounding box center [432, 405] width 18 height 18
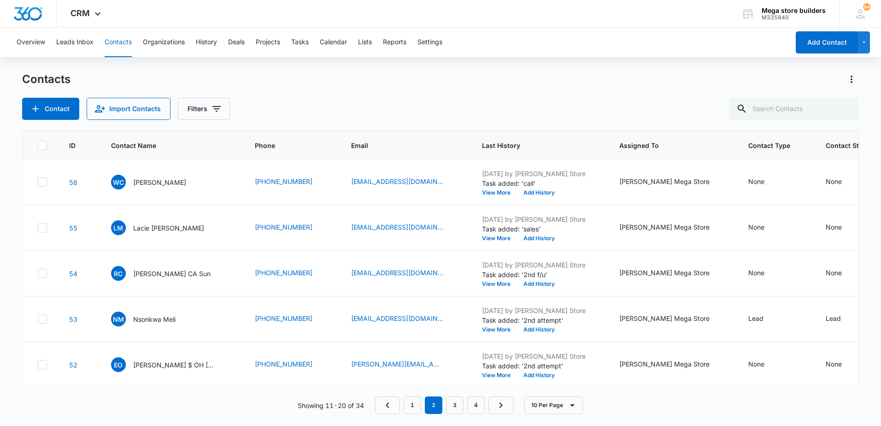
scroll to position [0, 0]
drag, startPoint x: 417, startPoint y: 400, endPoint x: 399, endPoint y: 383, distance: 25.1
click at [417, 400] on link "1" at bounding box center [412, 405] width 18 height 18
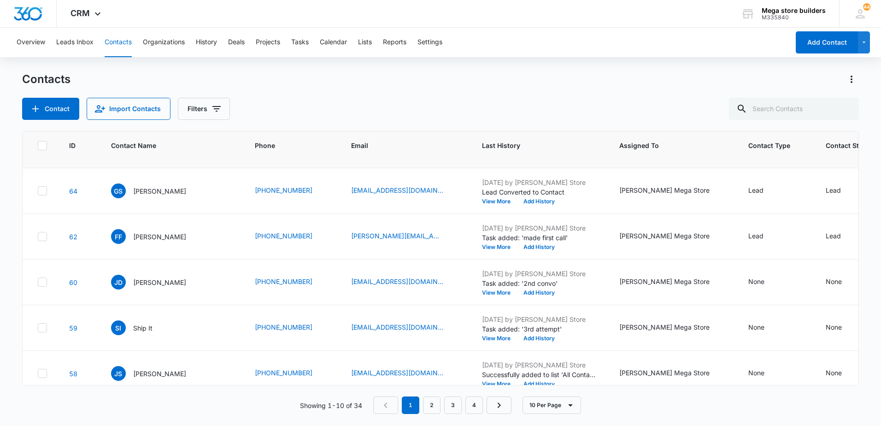
scroll to position [238, 0]
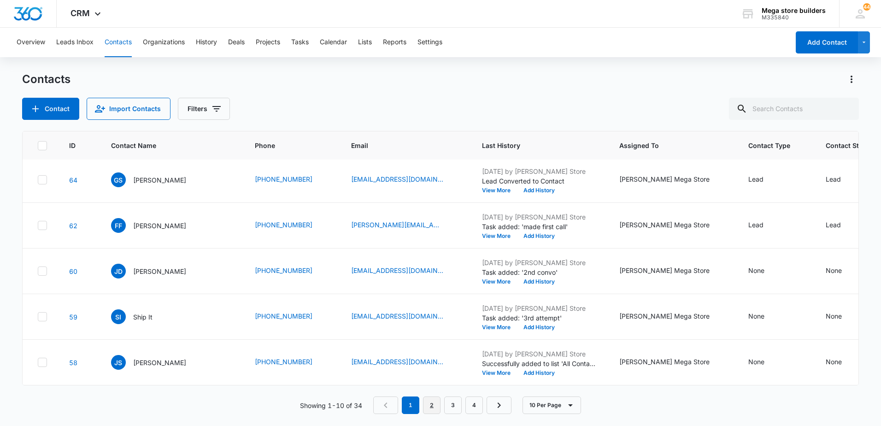
click at [436, 411] on link "2" at bounding box center [432, 405] width 18 height 18
click at [456, 408] on link "3" at bounding box center [455, 405] width 18 height 18
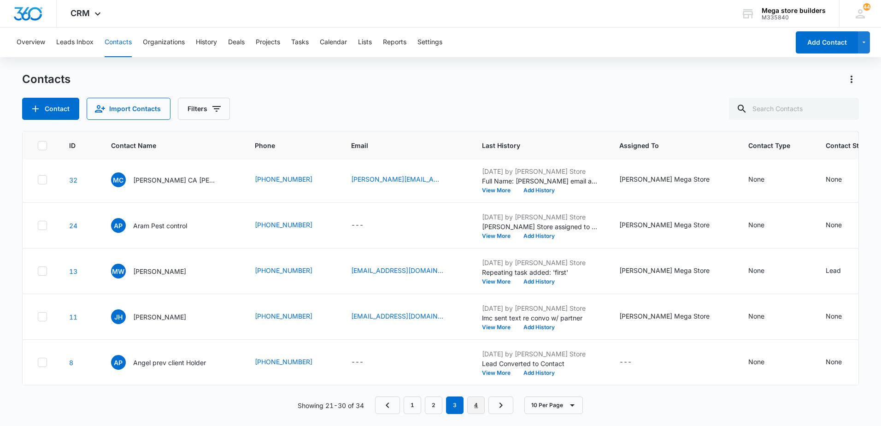
click at [473, 405] on link "4" at bounding box center [476, 405] width 18 height 18
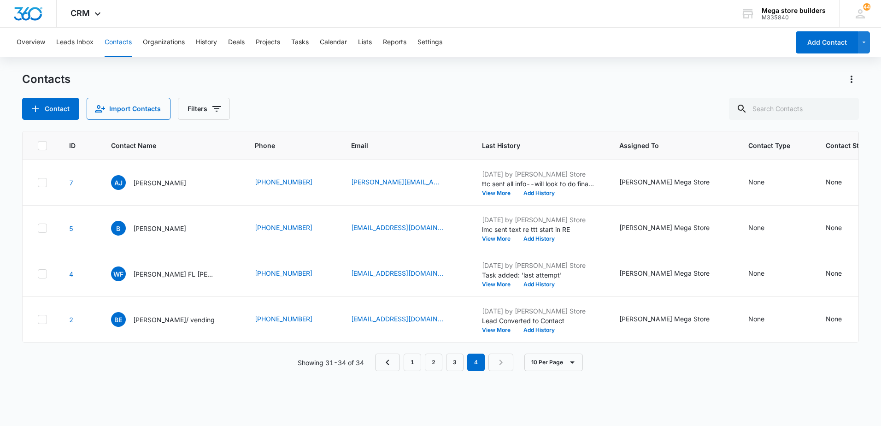
scroll to position [0, 0]
click at [410, 368] on link "1" at bounding box center [412, 362] width 18 height 18
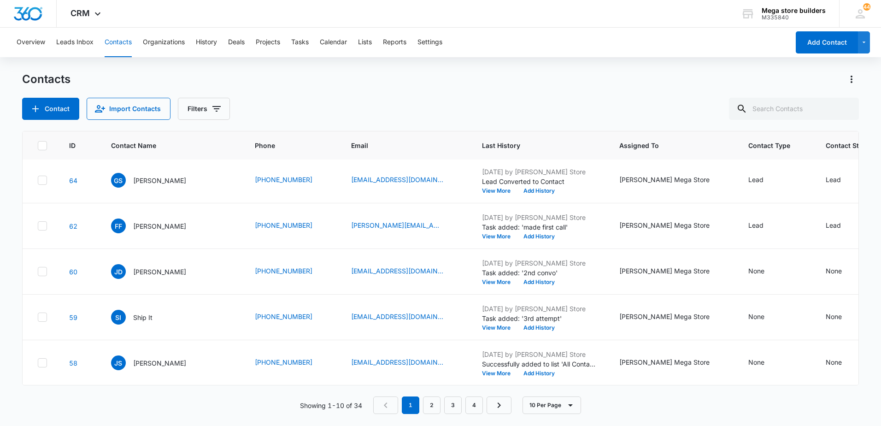
scroll to position [238, 0]
click at [432, 401] on link "2" at bounding box center [432, 405] width 18 height 18
click at [455, 403] on link "3" at bounding box center [455, 405] width 18 height 18
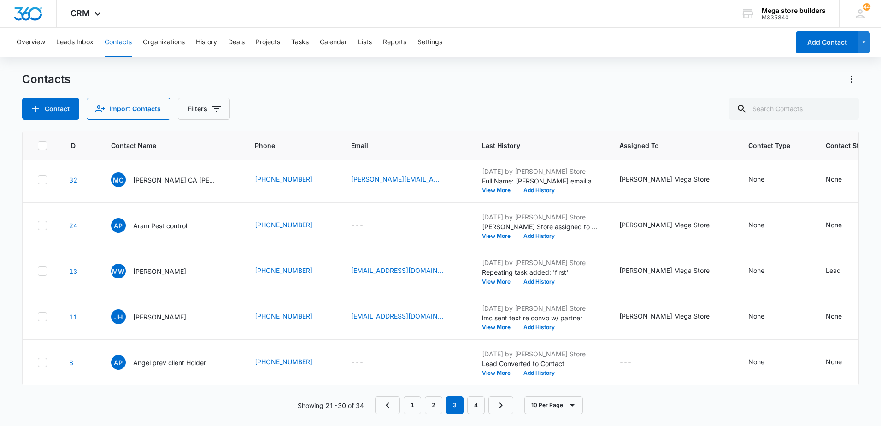
scroll to position [0, 0]
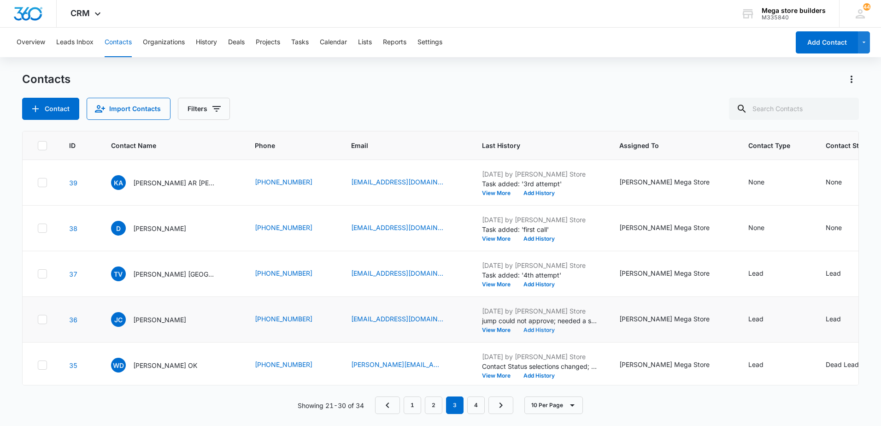
click at [522, 329] on button "Add History" at bounding box center [539, 330] width 44 height 6
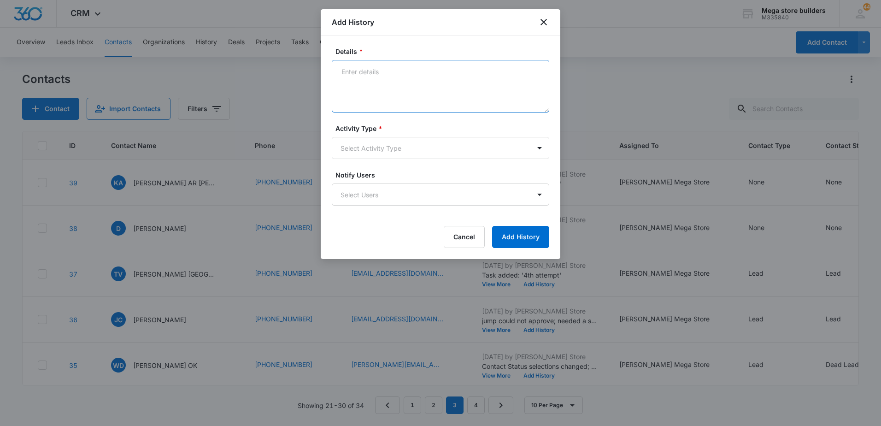
click at [374, 89] on textarea "Details *" at bounding box center [440, 86] width 217 height 53
paste textarea "[PERSON_NAME]: Good evening ! I just saw a note from Merchant King that said if…"
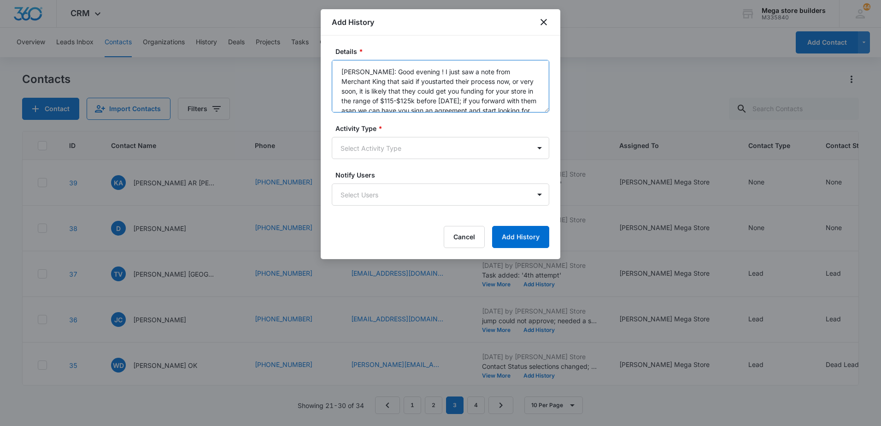
scroll to position [51, 0]
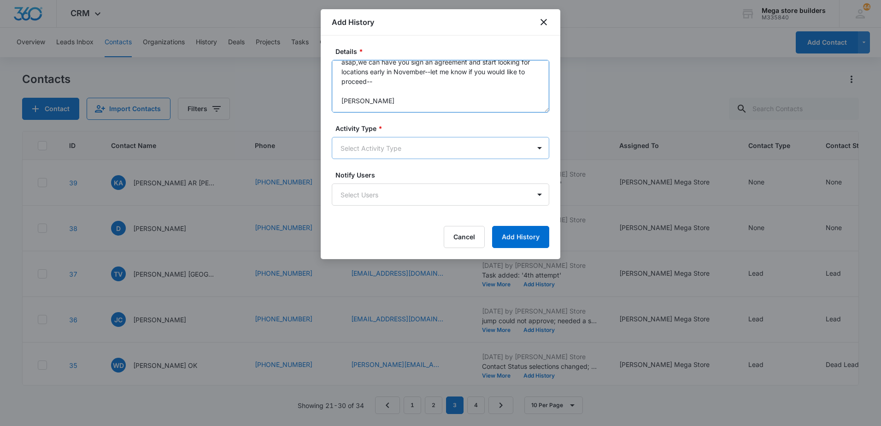
type textarea "[PERSON_NAME]: Good evening ! I just saw a note from Merchant King that said if…"
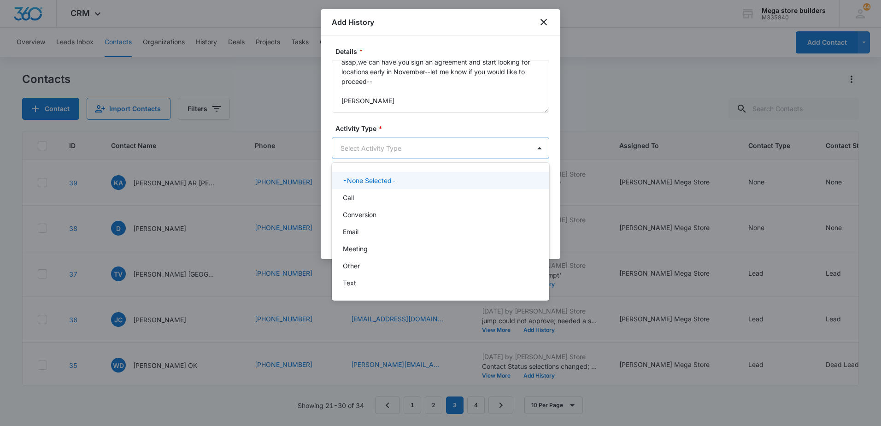
click at [395, 152] on body "CRM Apps Reputation Forms CRM Email Social Content Ads Intelligence Files Brand…" at bounding box center [440, 213] width 881 height 426
click at [365, 194] on div "Call" at bounding box center [439, 198] width 193 height 10
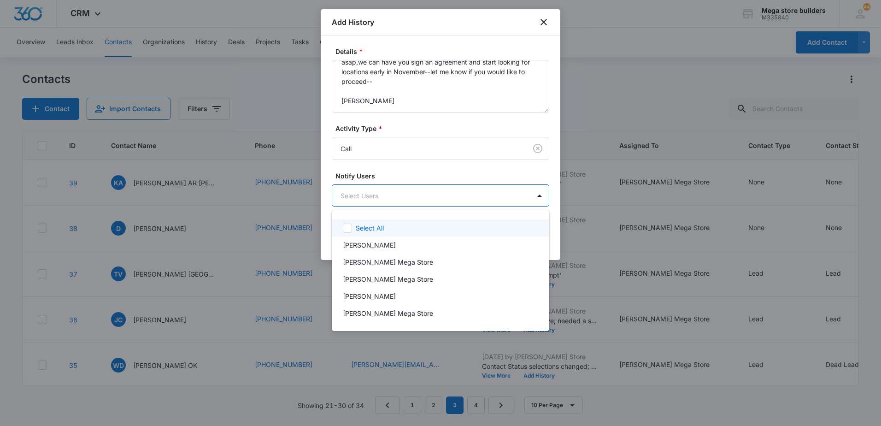
click at [365, 194] on body "CRM Apps Reputation Forms CRM Email Social Content Ads Intelligence Files Brand…" at bounding box center [440, 213] width 881 height 426
drag, startPoint x: 363, startPoint y: 204, endPoint x: 362, endPoint y: 210, distance: 6.0
click at [362, 210] on div at bounding box center [440, 213] width 881 height 426
click at [368, 198] on body "CRM Apps Reputation Forms CRM Email Social Content Ads Intelligence Files Brand…" at bounding box center [440, 213] width 881 height 426
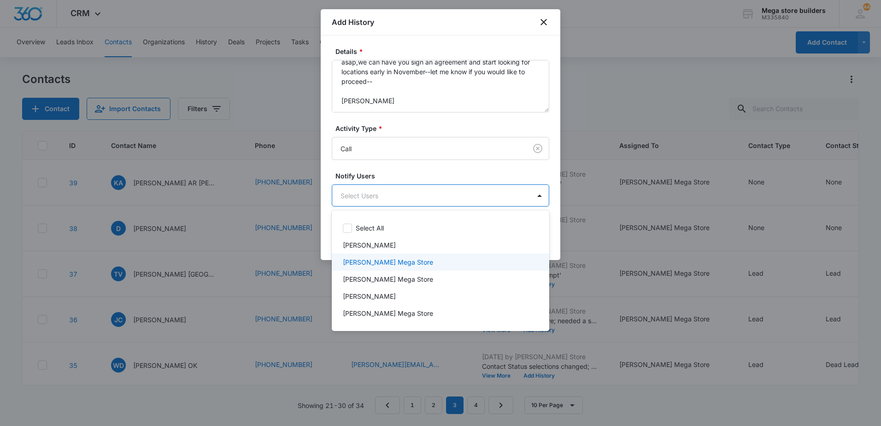
click at [374, 264] on p "[PERSON_NAME] Mega Store" at bounding box center [388, 262] width 90 height 10
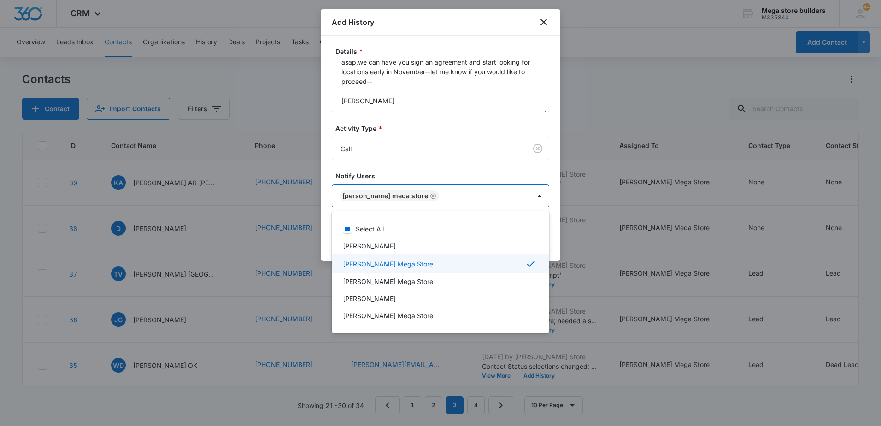
click at [387, 264] on p "[PERSON_NAME] Mega Store" at bounding box center [388, 264] width 90 height 10
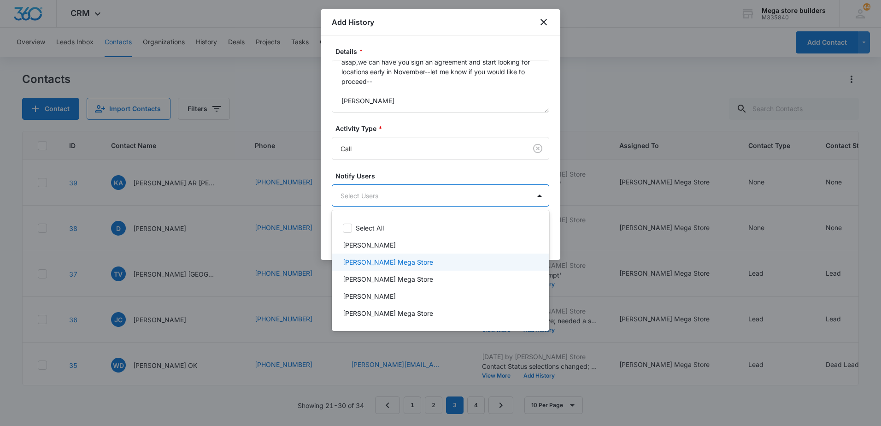
click at [234, 250] on div at bounding box center [440, 213] width 881 height 426
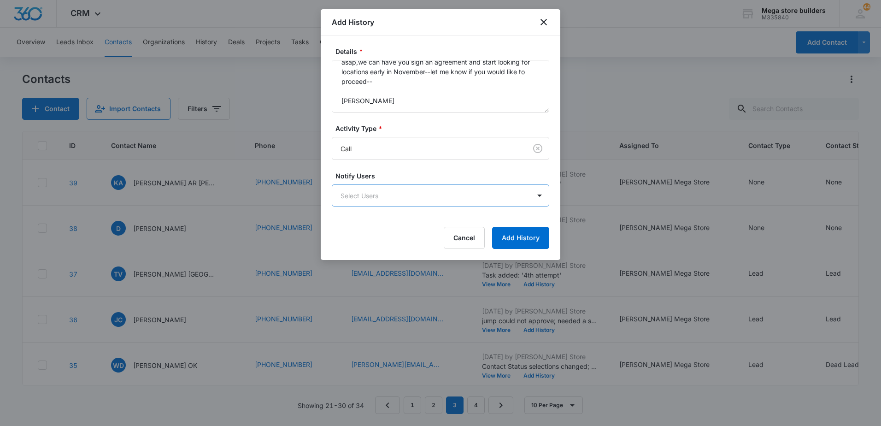
click at [419, 194] on body "CRM Apps Reputation Forms CRM Email Social Content Ads Intelligence Files Brand…" at bounding box center [440, 213] width 881 height 426
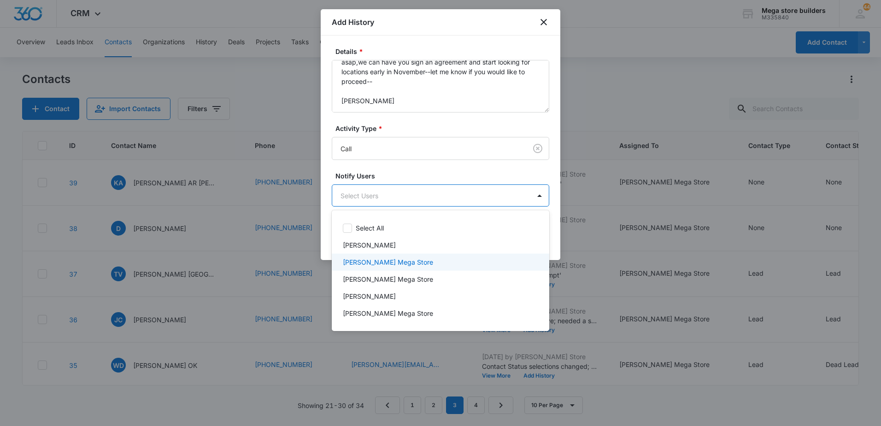
click at [373, 265] on p "[PERSON_NAME] Mega Store" at bounding box center [388, 262] width 90 height 10
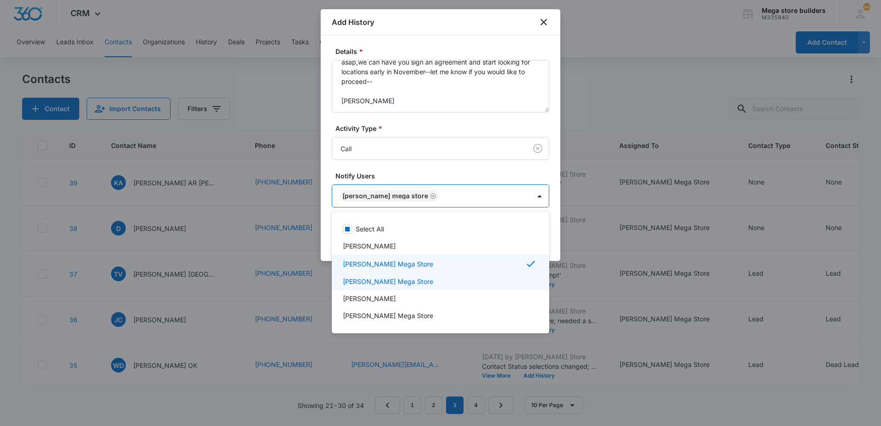
click at [600, 282] on div at bounding box center [440, 213] width 881 height 426
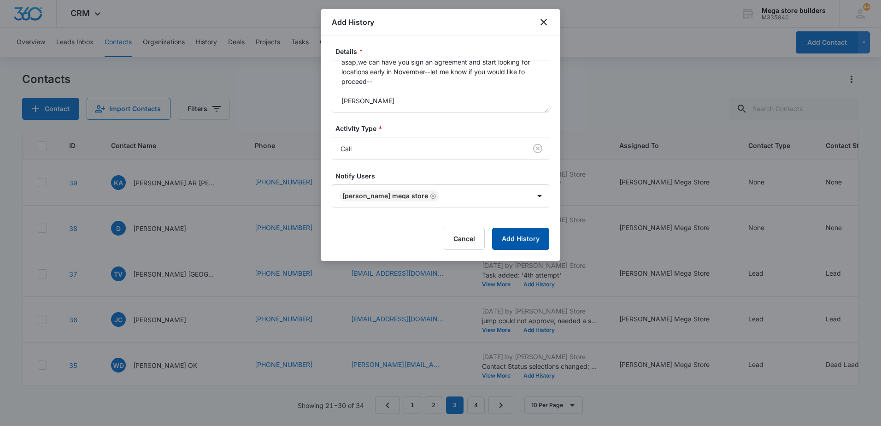
click at [538, 241] on button "Add History" at bounding box center [520, 239] width 57 height 22
